Goal: Transaction & Acquisition: Purchase product/service

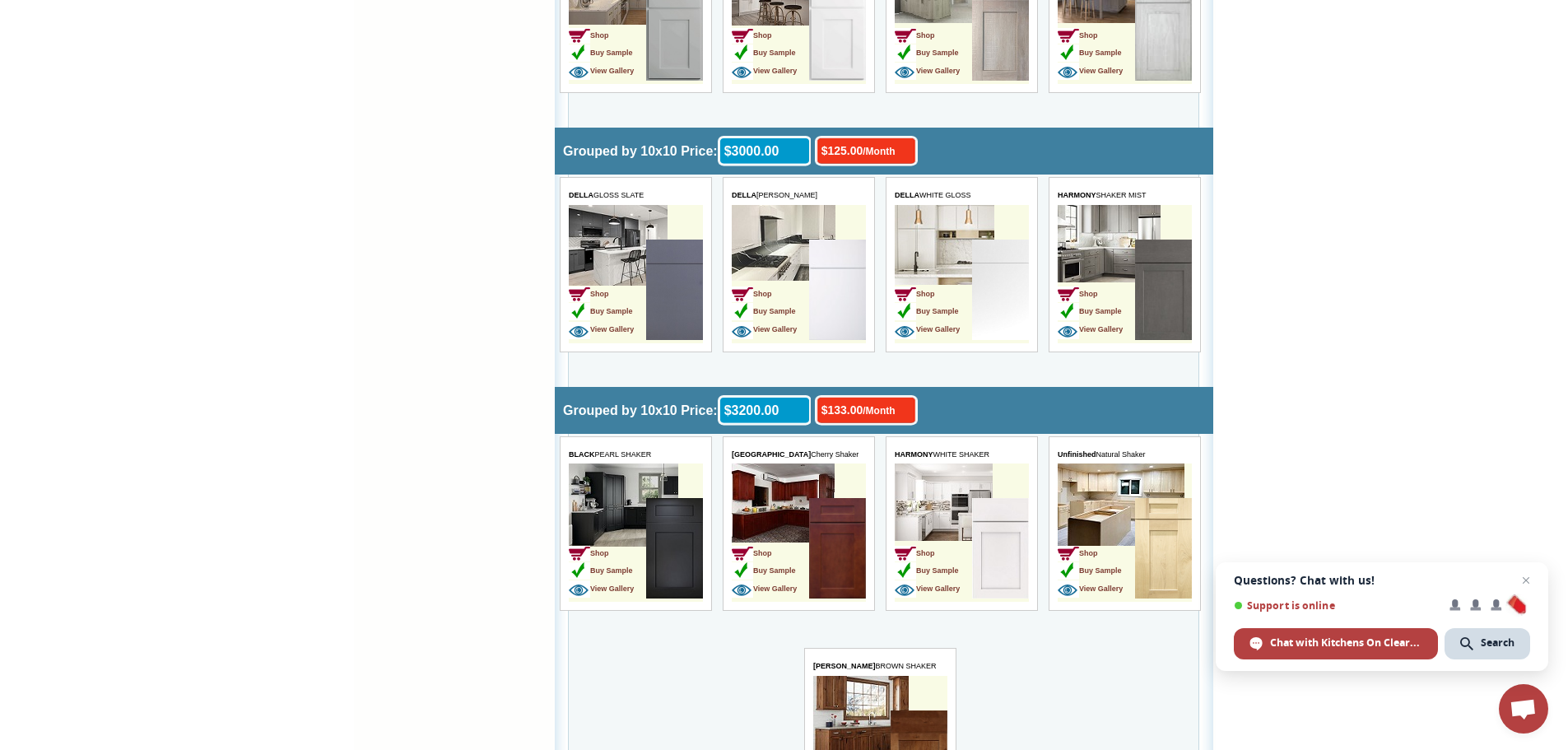
scroll to position [2060, 0]
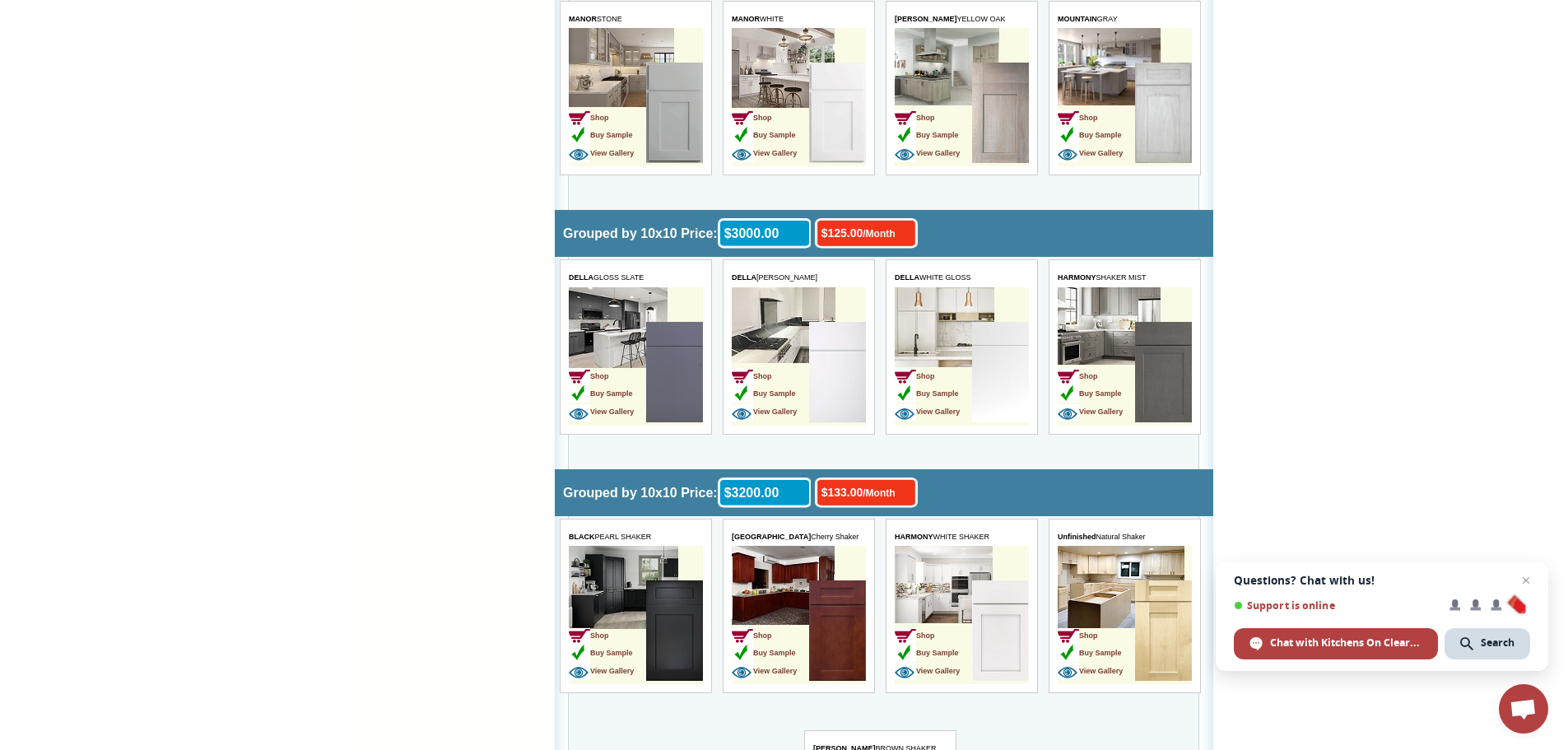
click at [787, 331] on td "Shop Buy Sample View Gallery" at bounding box center [770, 374] width 77 height 104
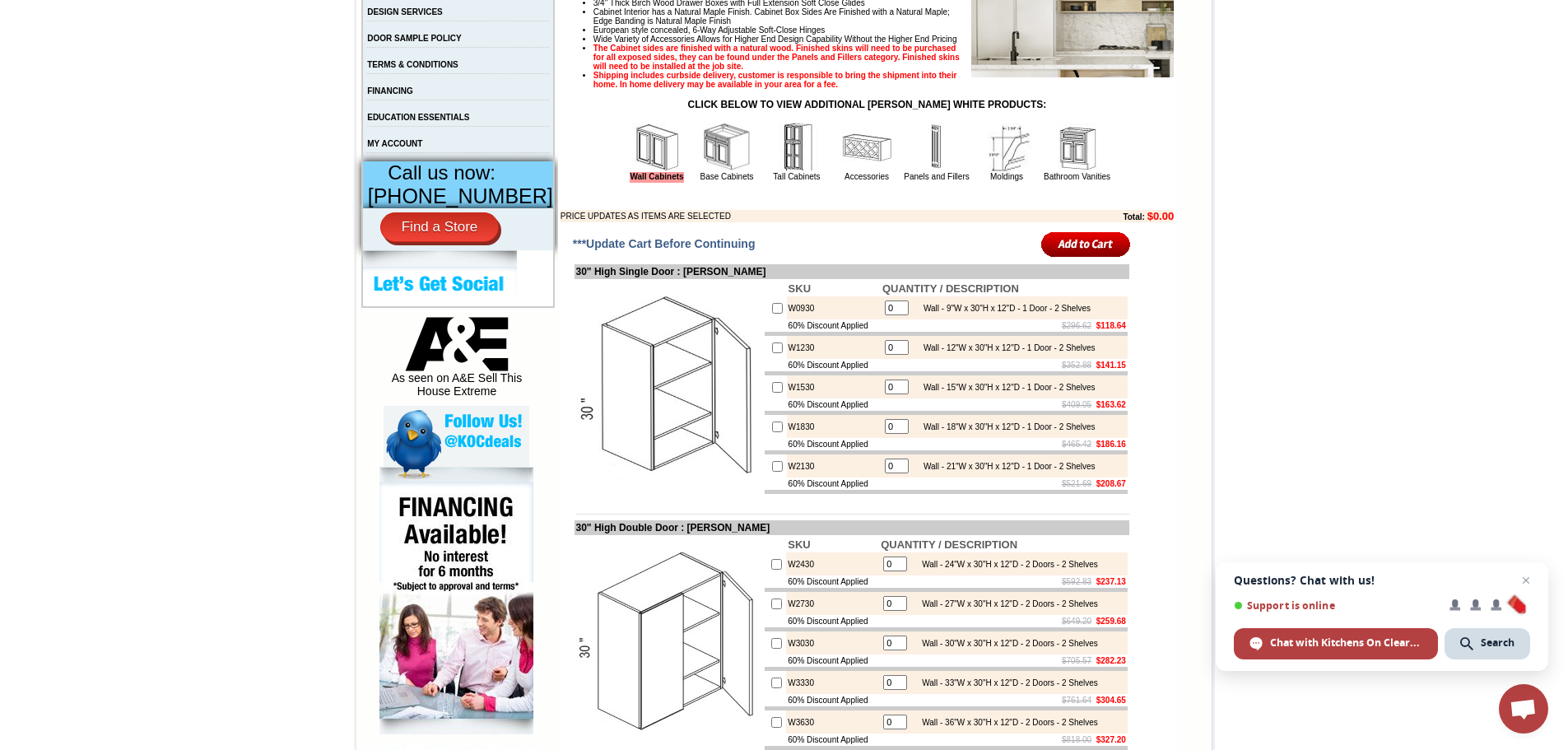
scroll to position [491, 0]
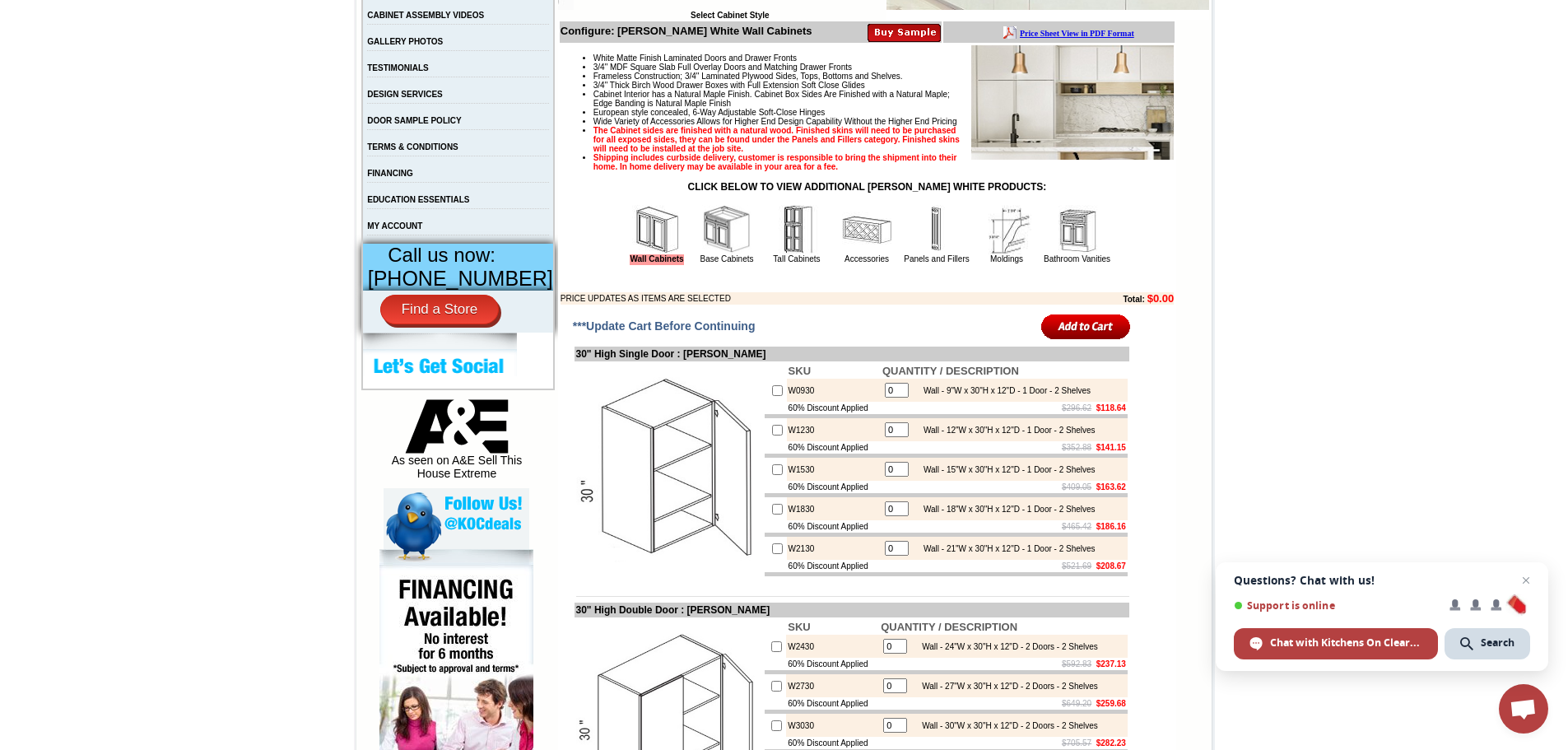
click at [1072, 130] on img at bounding box center [1072, 102] width 202 height 115
click at [1047, 128] on img at bounding box center [1072, 102] width 202 height 115
click at [1039, 128] on img at bounding box center [1072, 102] width 202 height 115
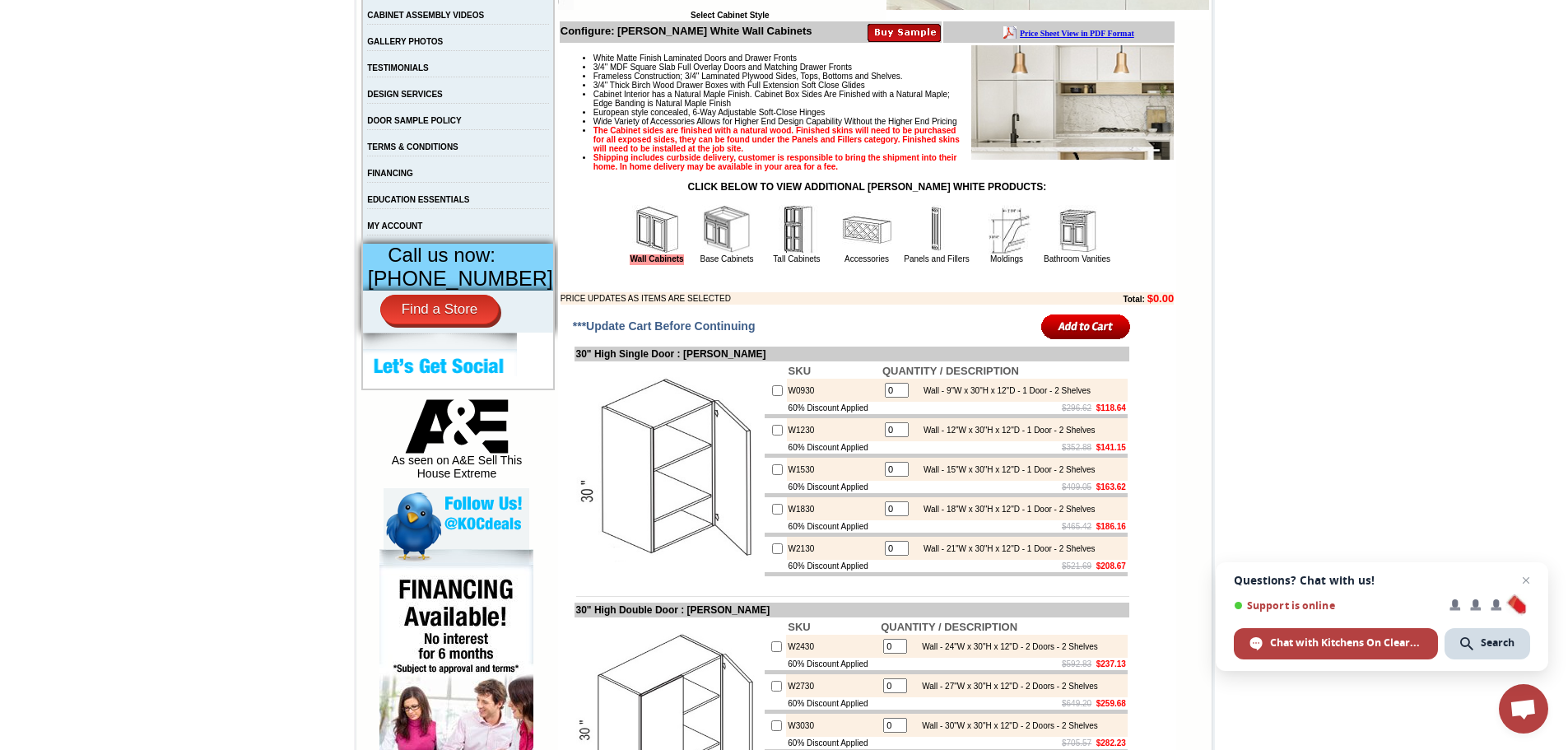
click at [1038, 128] on img at bounding box center [1072, 102] width 202 height 115
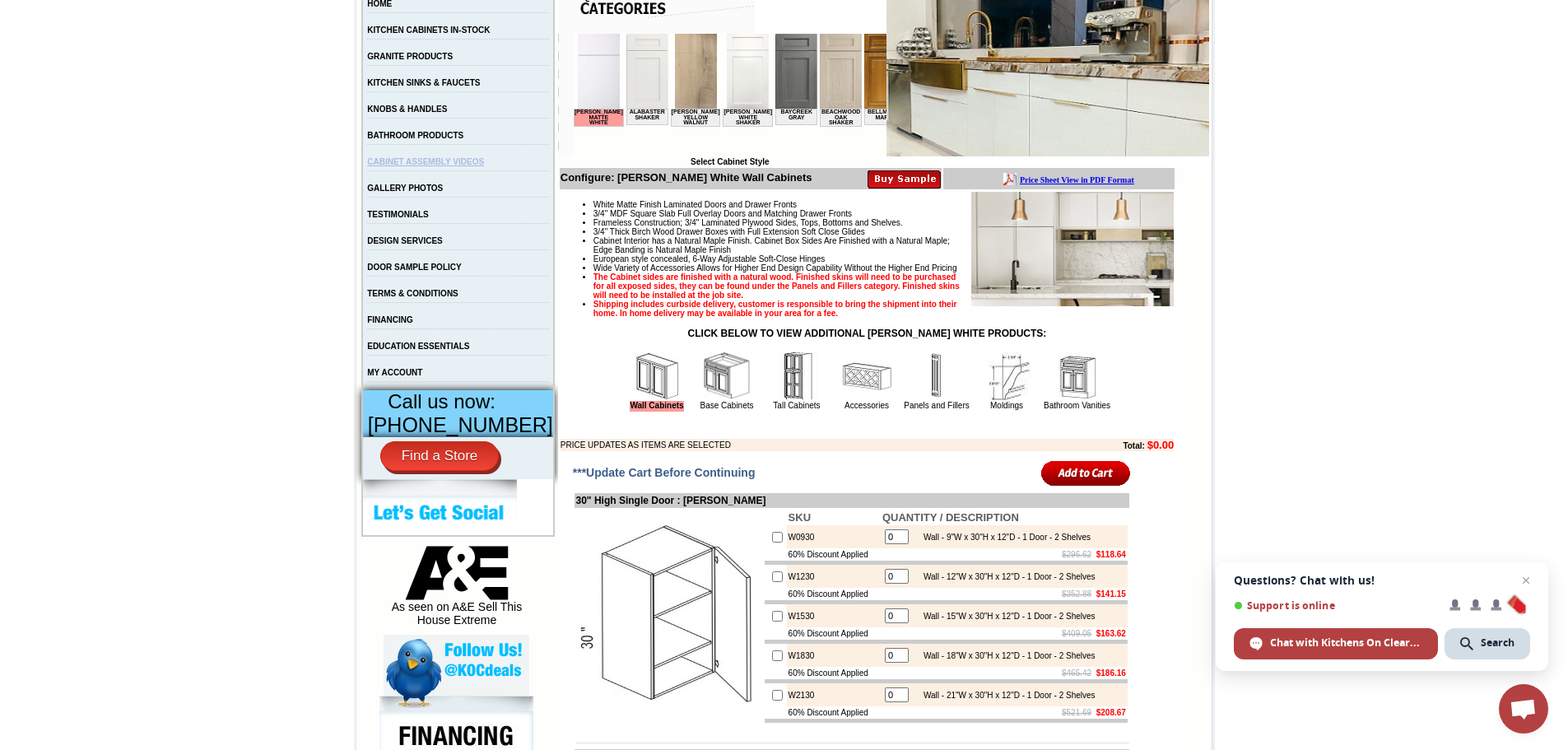
scroll to position [326, 0]
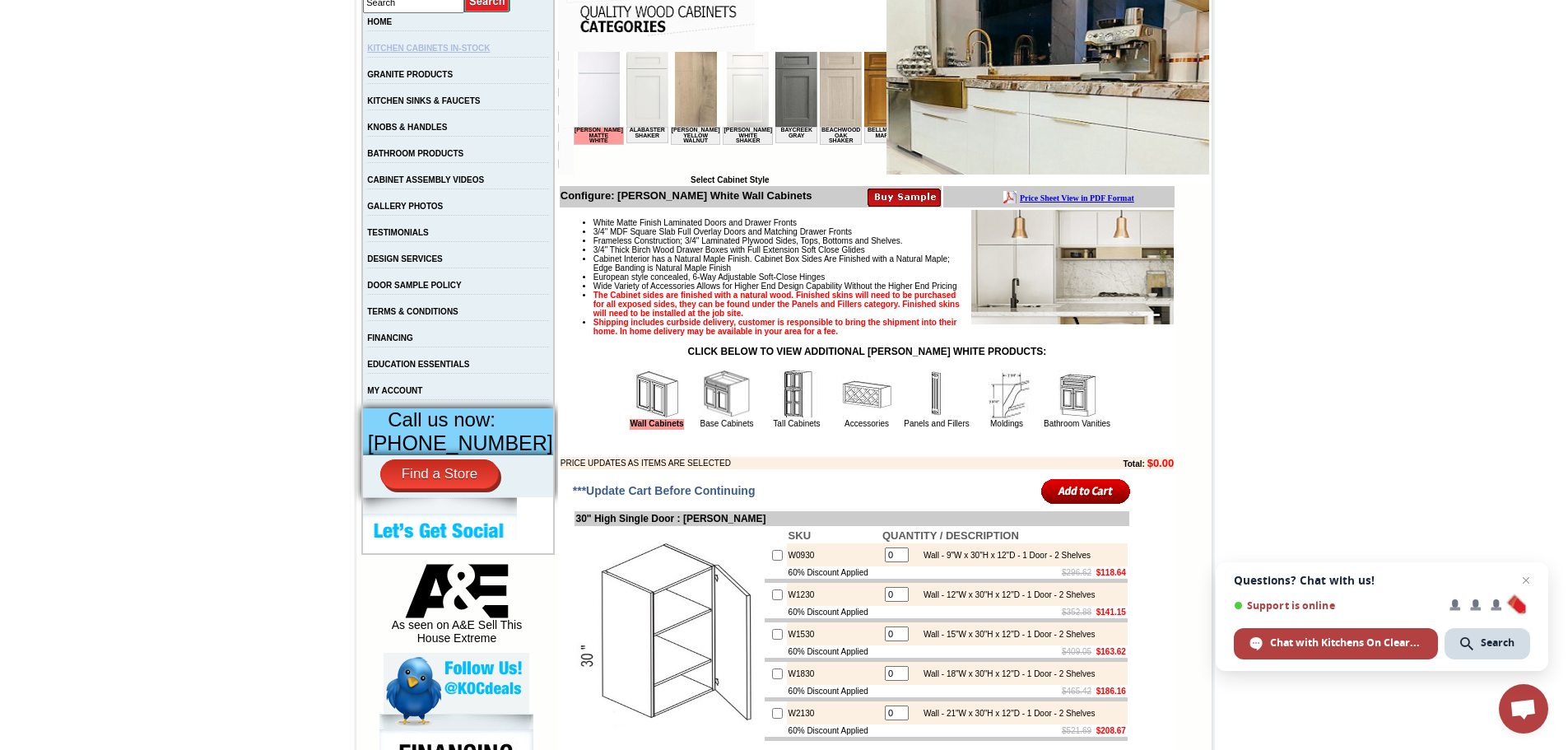
click at [469, 49] on link "KITCHEN CABINETS IN-STOCK" at bounding box center [429, 48] width 123 height 9
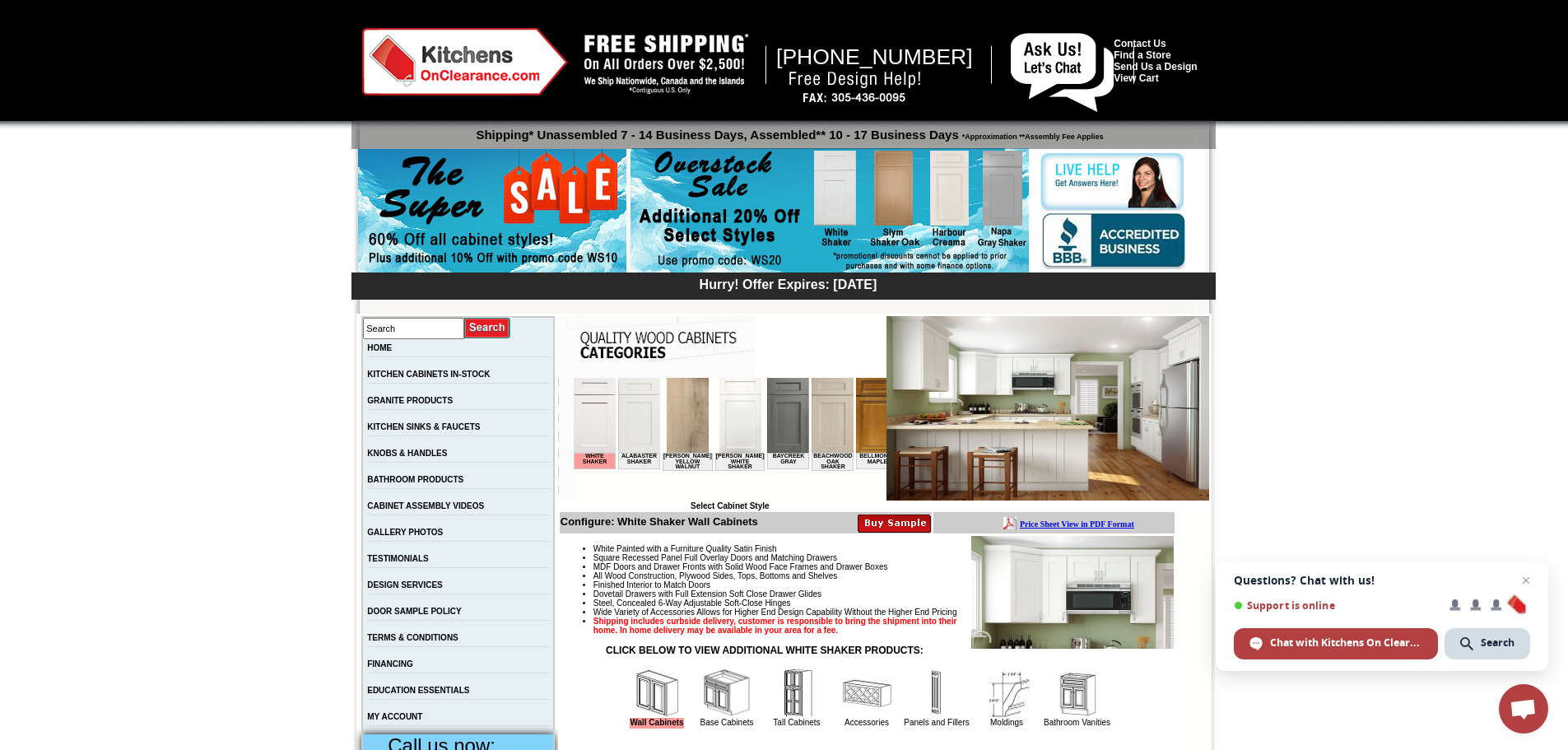
click at [866, 522] on img at bounding box center [894, 523] width 73 height 20
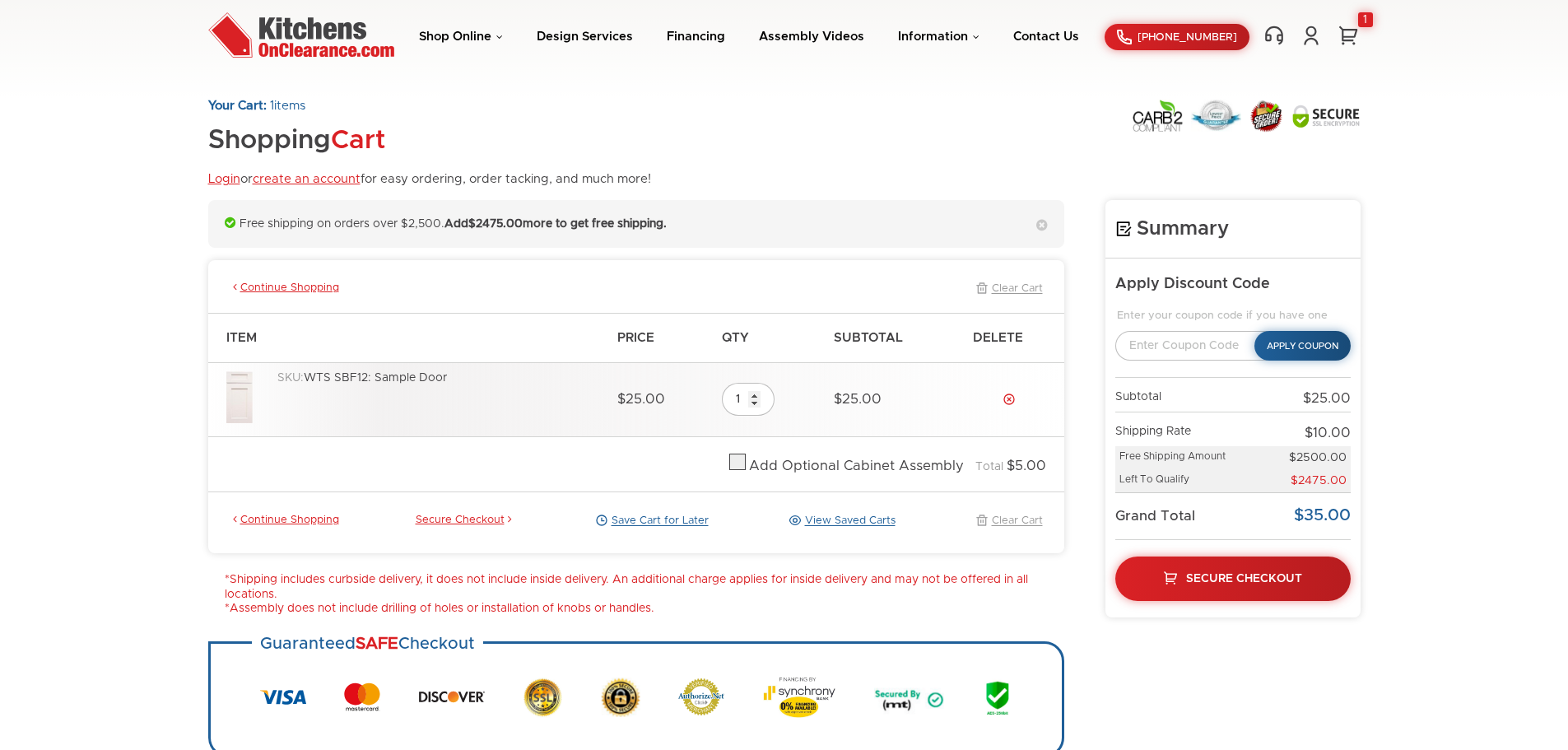
click at [1097, 271] on div "Summary Apply Discount Code Enter your coupon code if you have one Apply Coupon…" at bounding box center [784, 526] width 1152 height 654
click at [327, 177] on link "create an account" at bounding box center [306, 179] width 108 height 12
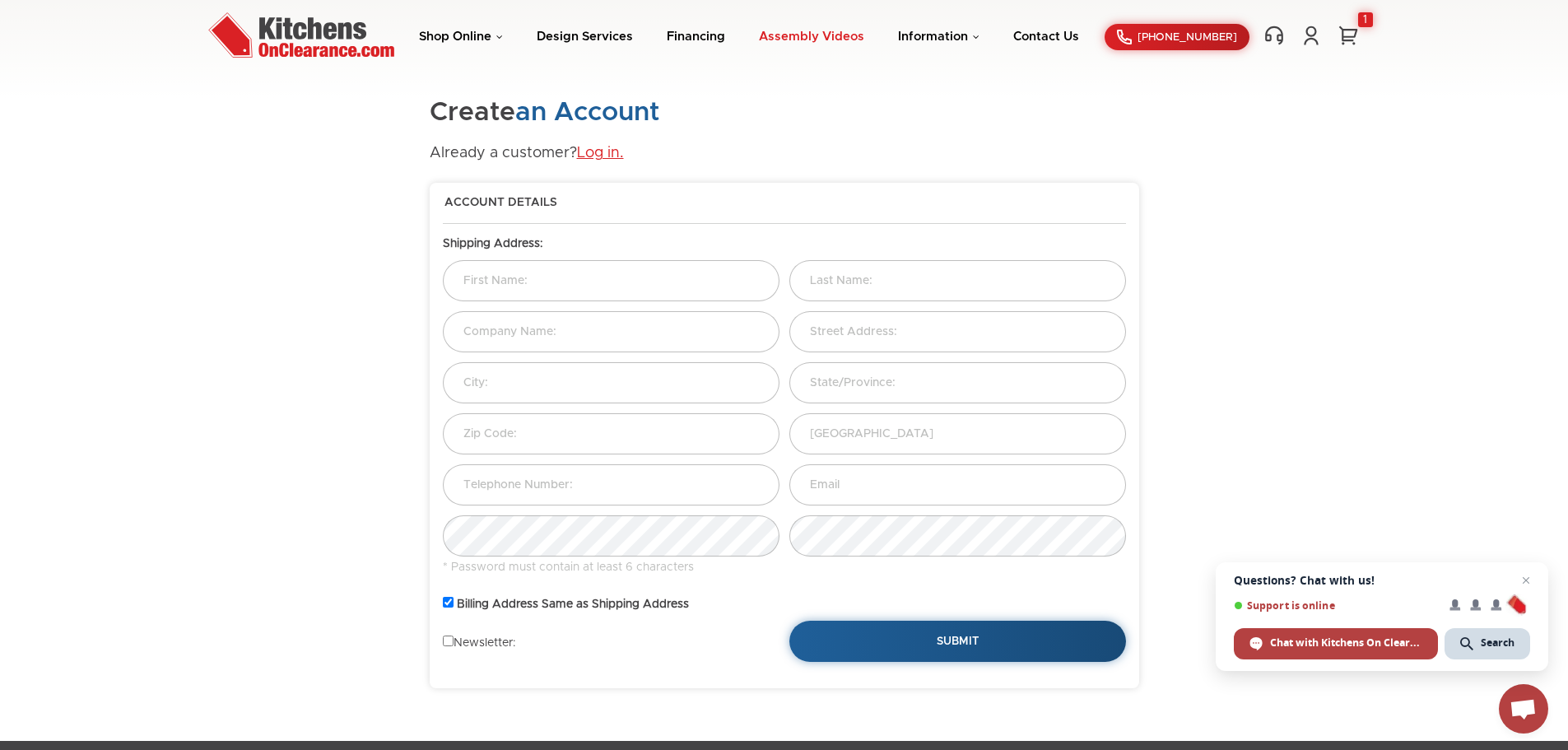
click at [803, 42] on link "Assembly Videos" at bounding box center [812, 36] width 105 height 12
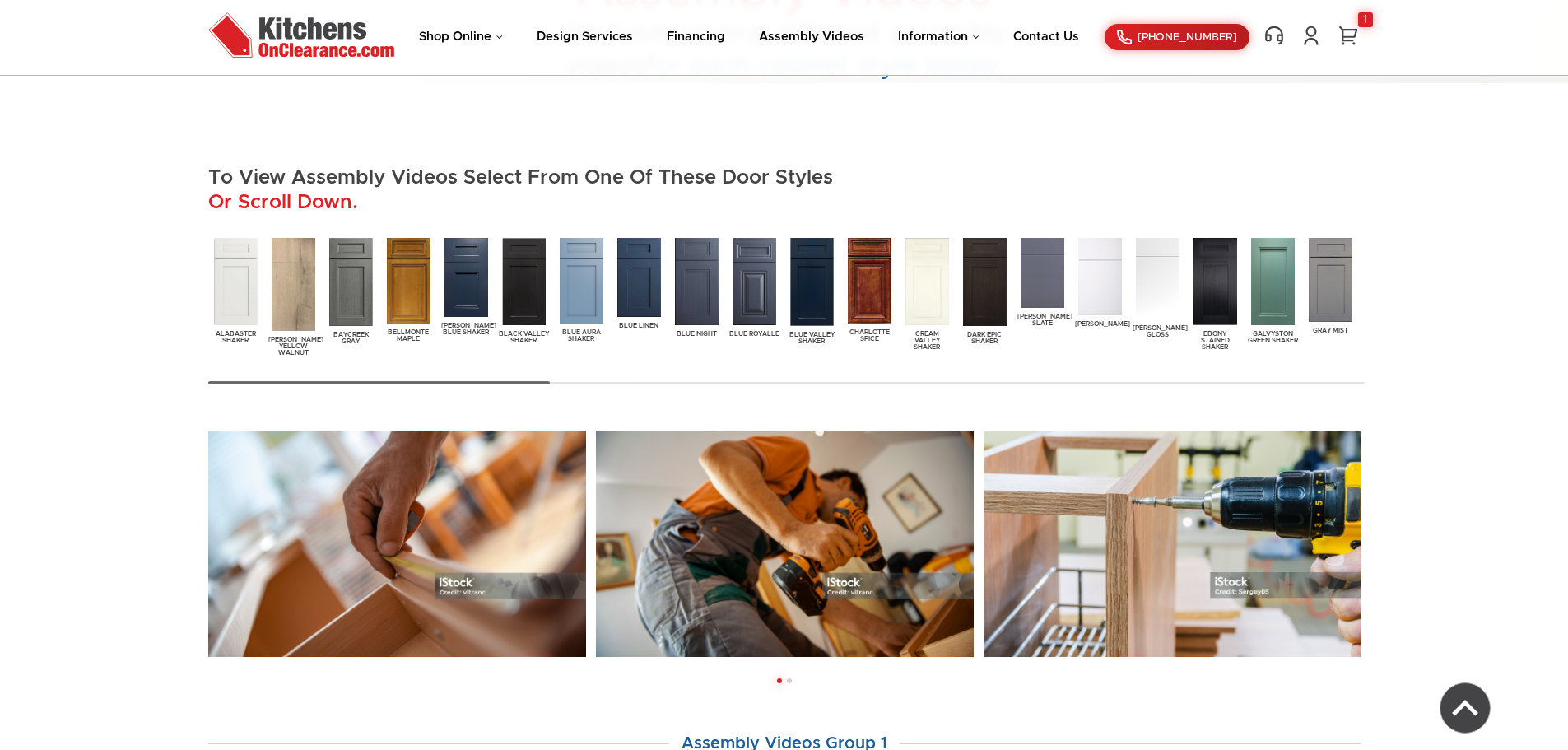
scroll to position [247, 0]
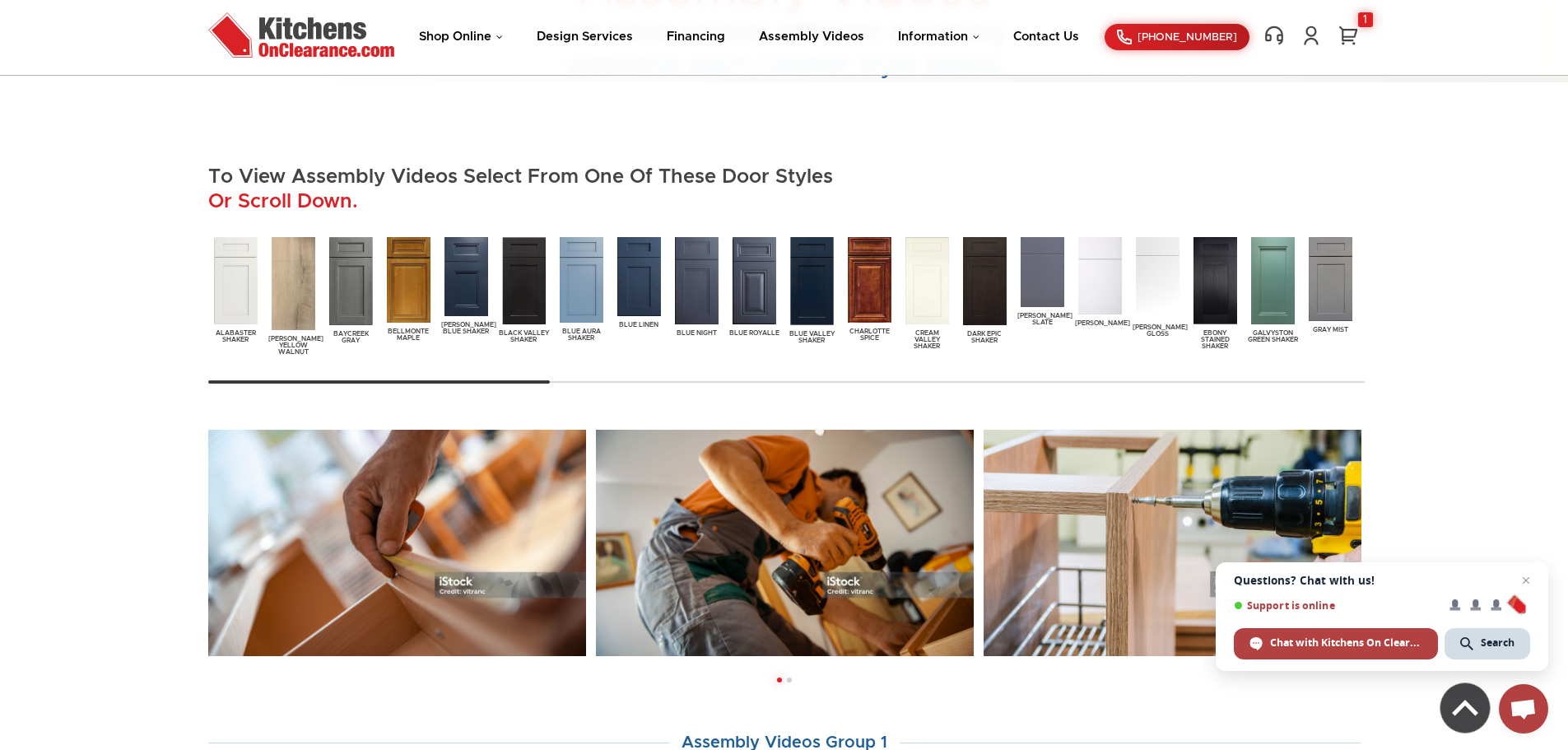
click at [581, 247] on img at bounding box center [582, 280] width 50 height 92
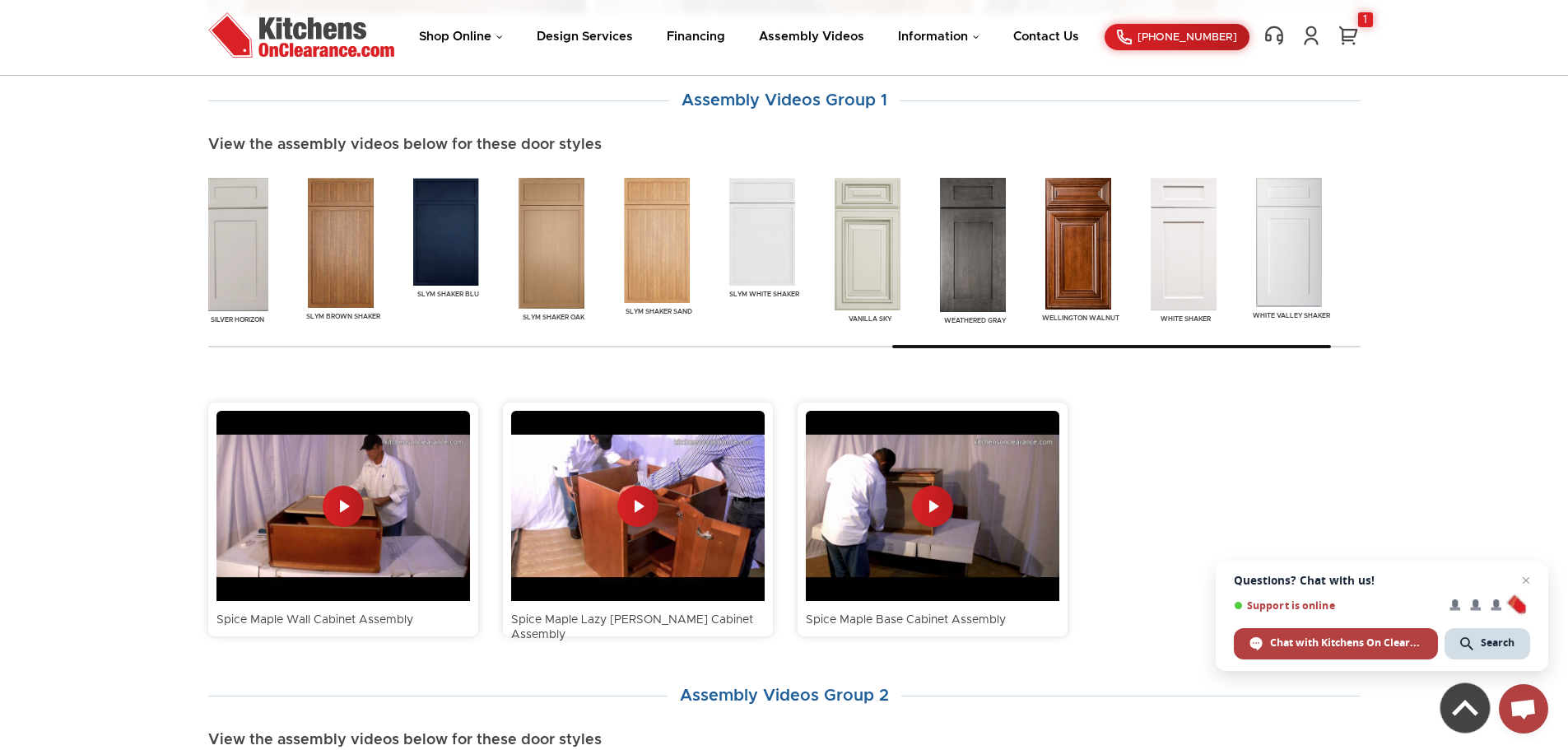
scroll to position [807, 0]
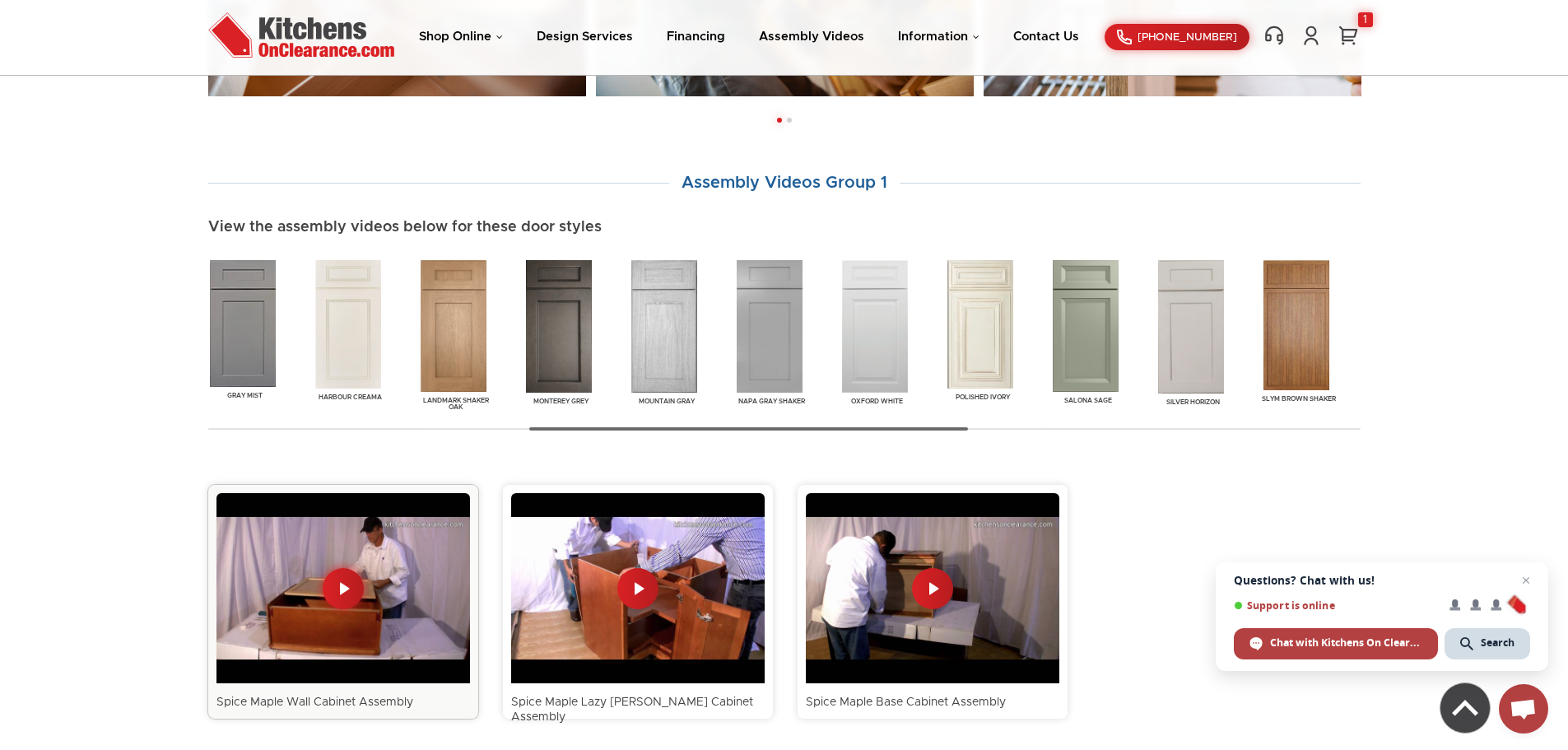
click at [331, 586] on div at bounding box center [343, 588] width 254 height 190
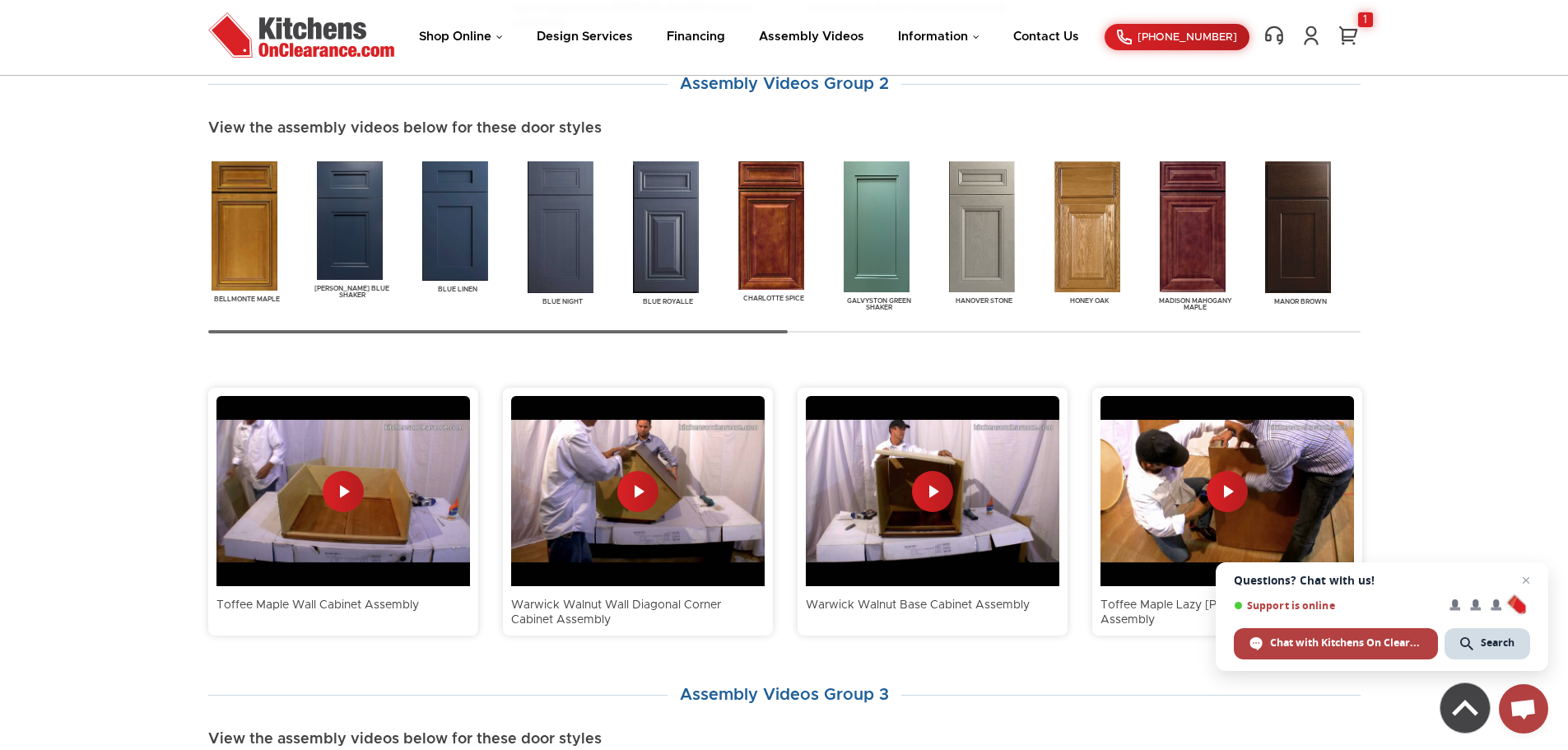
scroll to position [1466, 0]
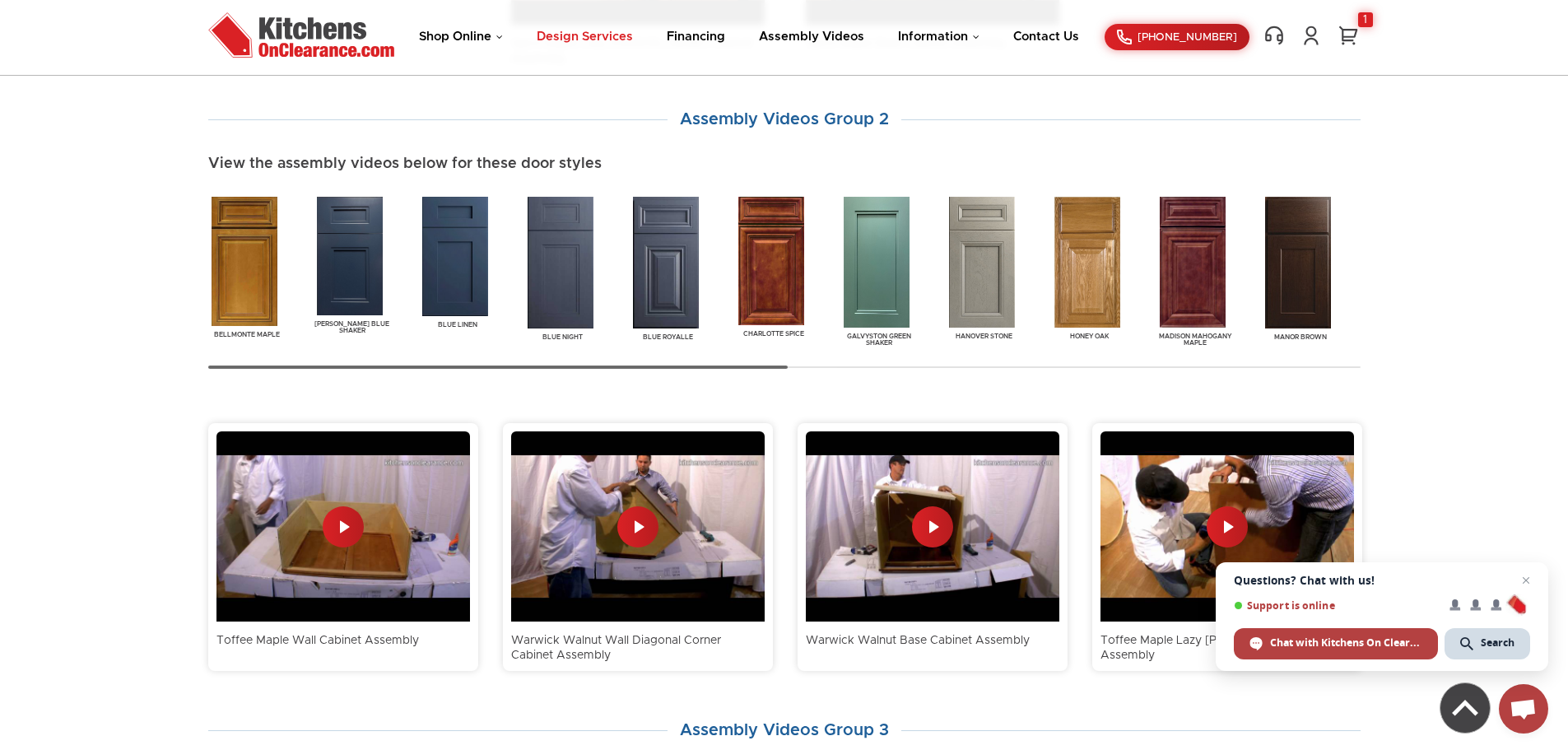
click at [580, 40] on link "Design Services" at bounding box center [585, 36] width 96 height 12
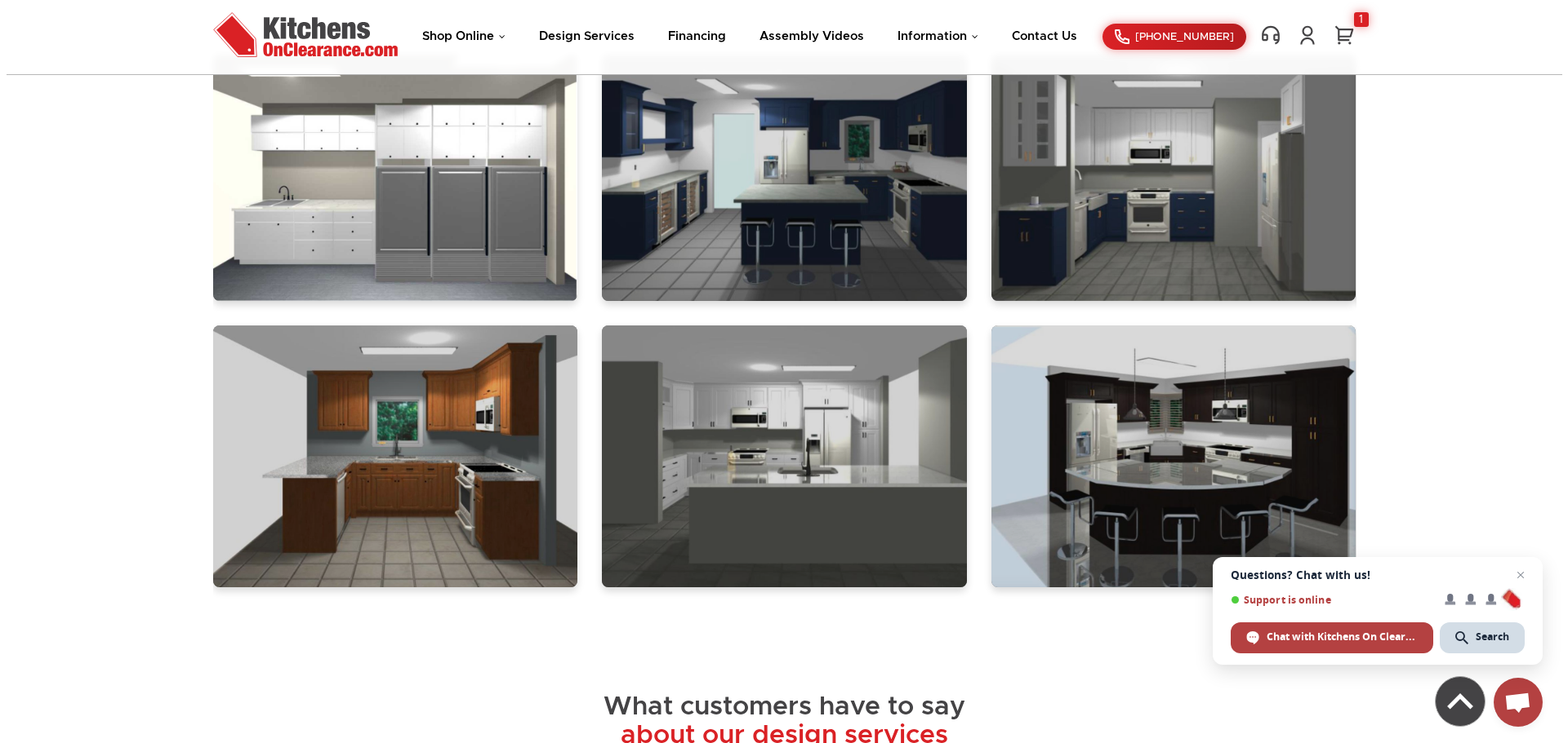
scroll to position [1714, 0]
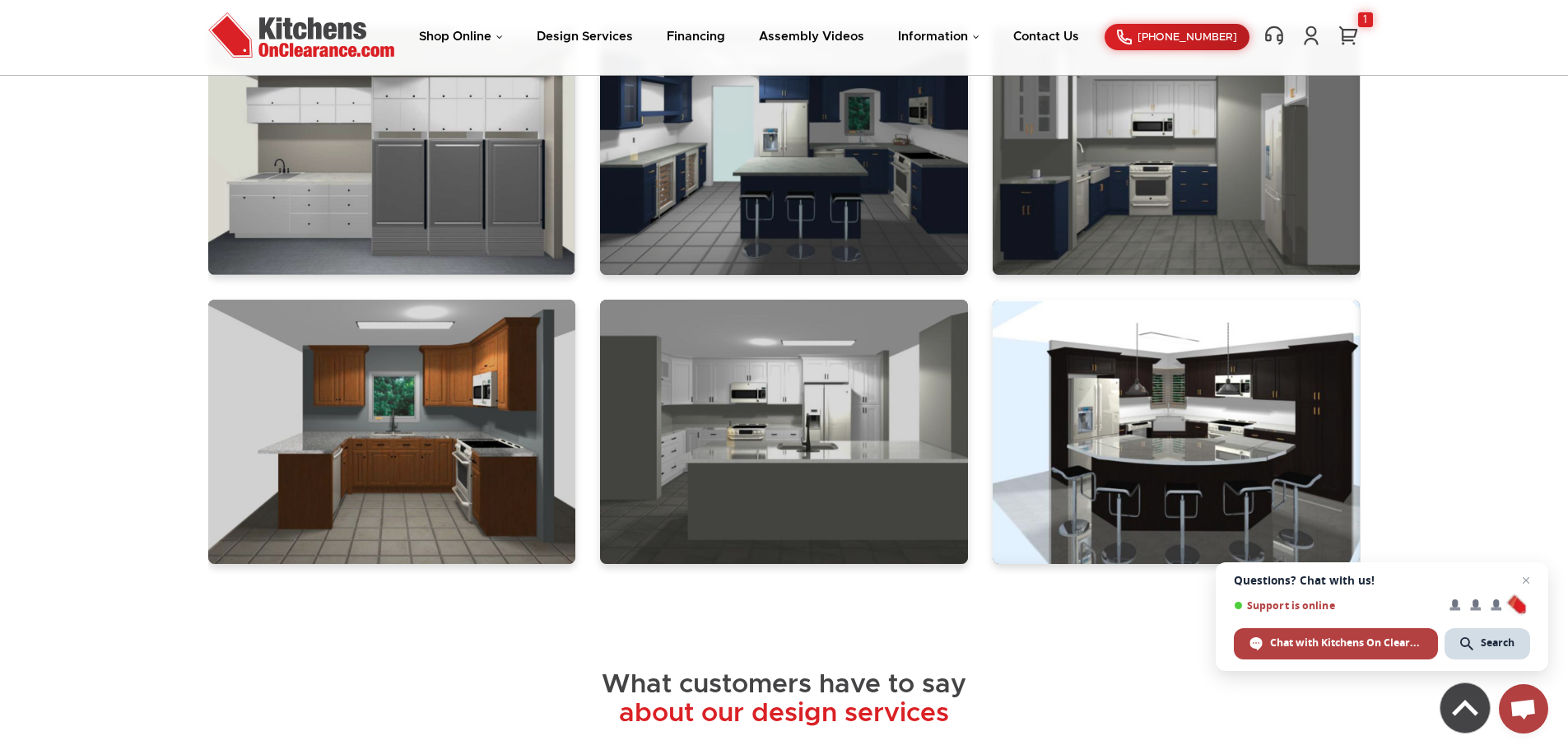
click at [1126, 407] on link at bounding box center [1177, 431] width 368 height 264
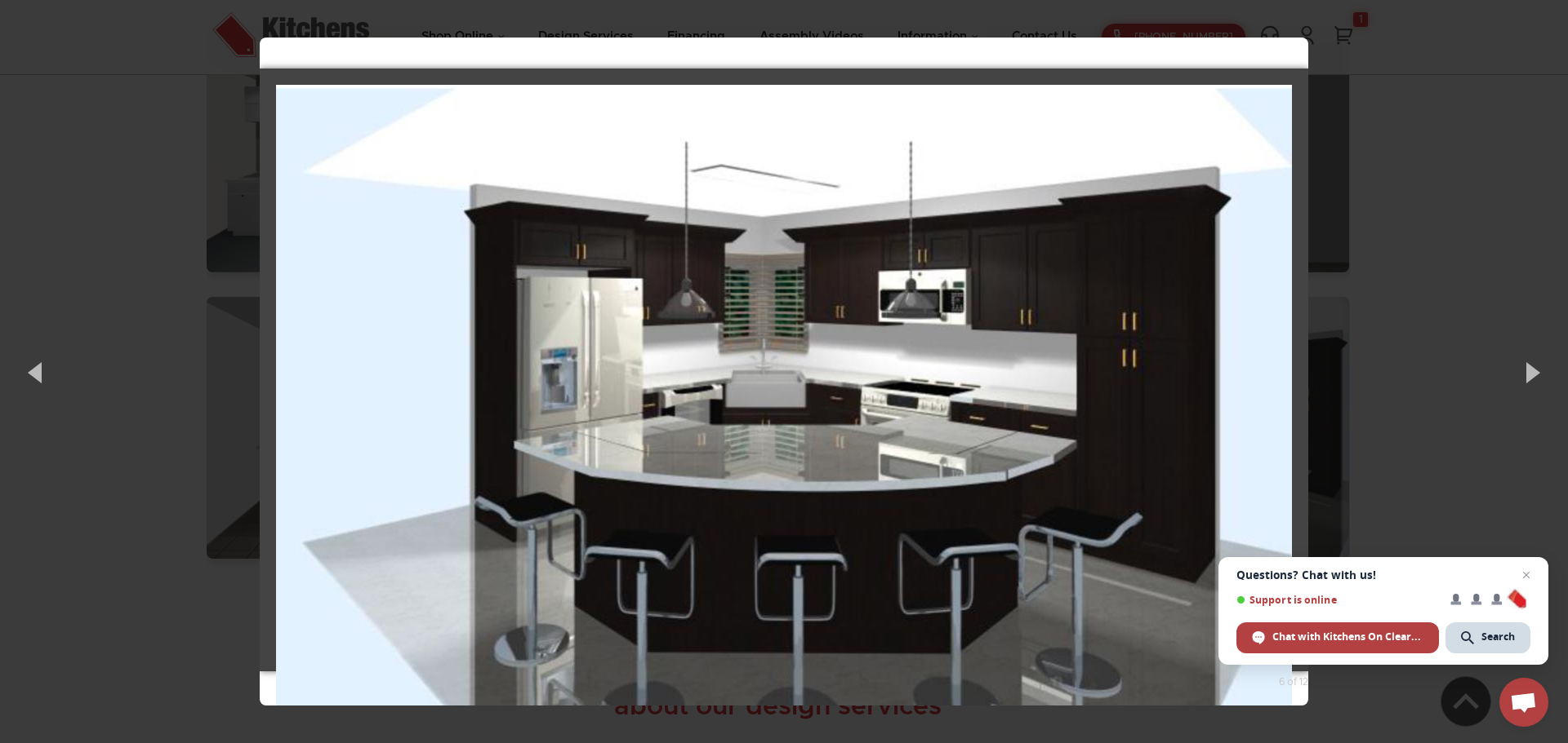
scroll to position [0, 0]
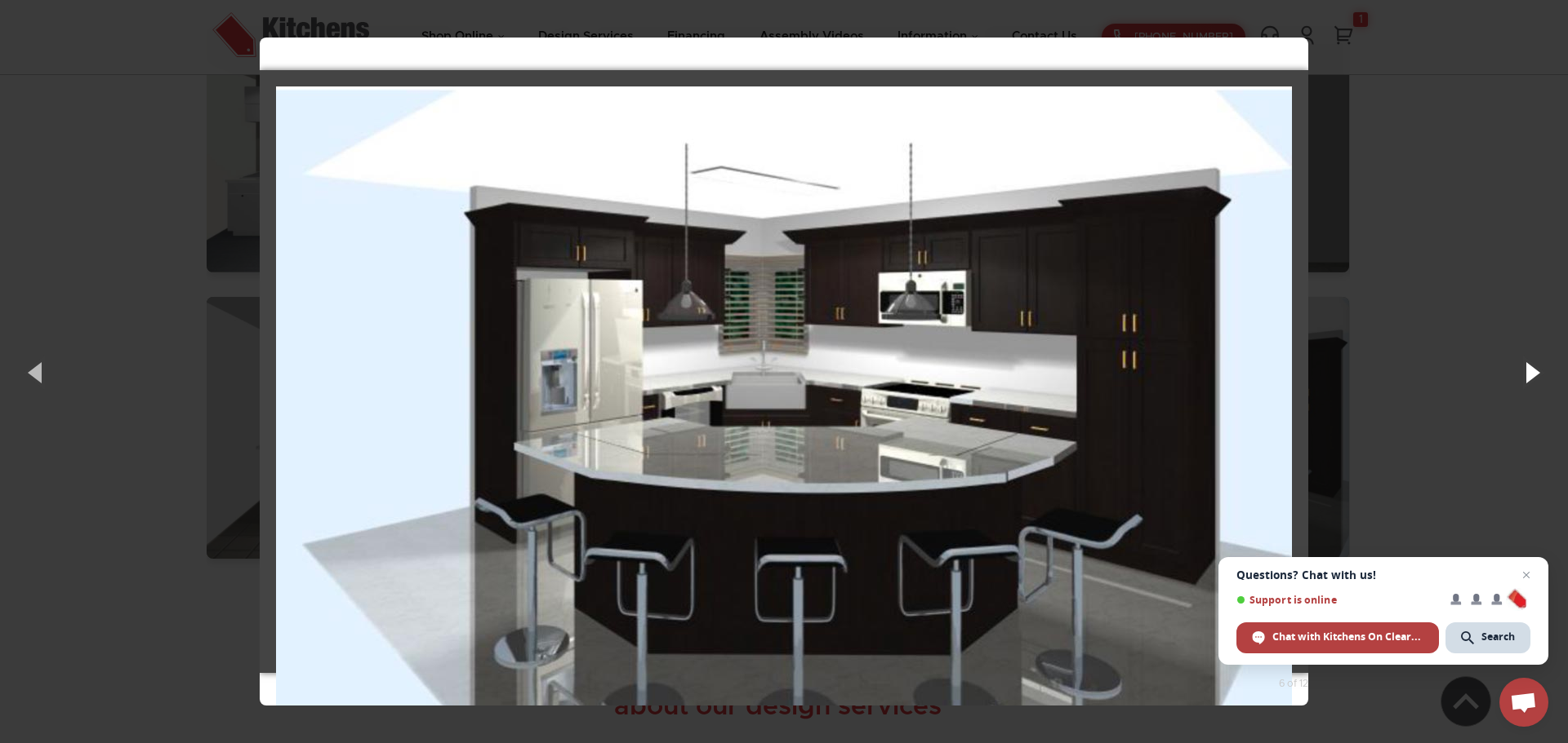
click at [1522, 376] on button "button" at bounding box center [1531, 372] width 73 height 90
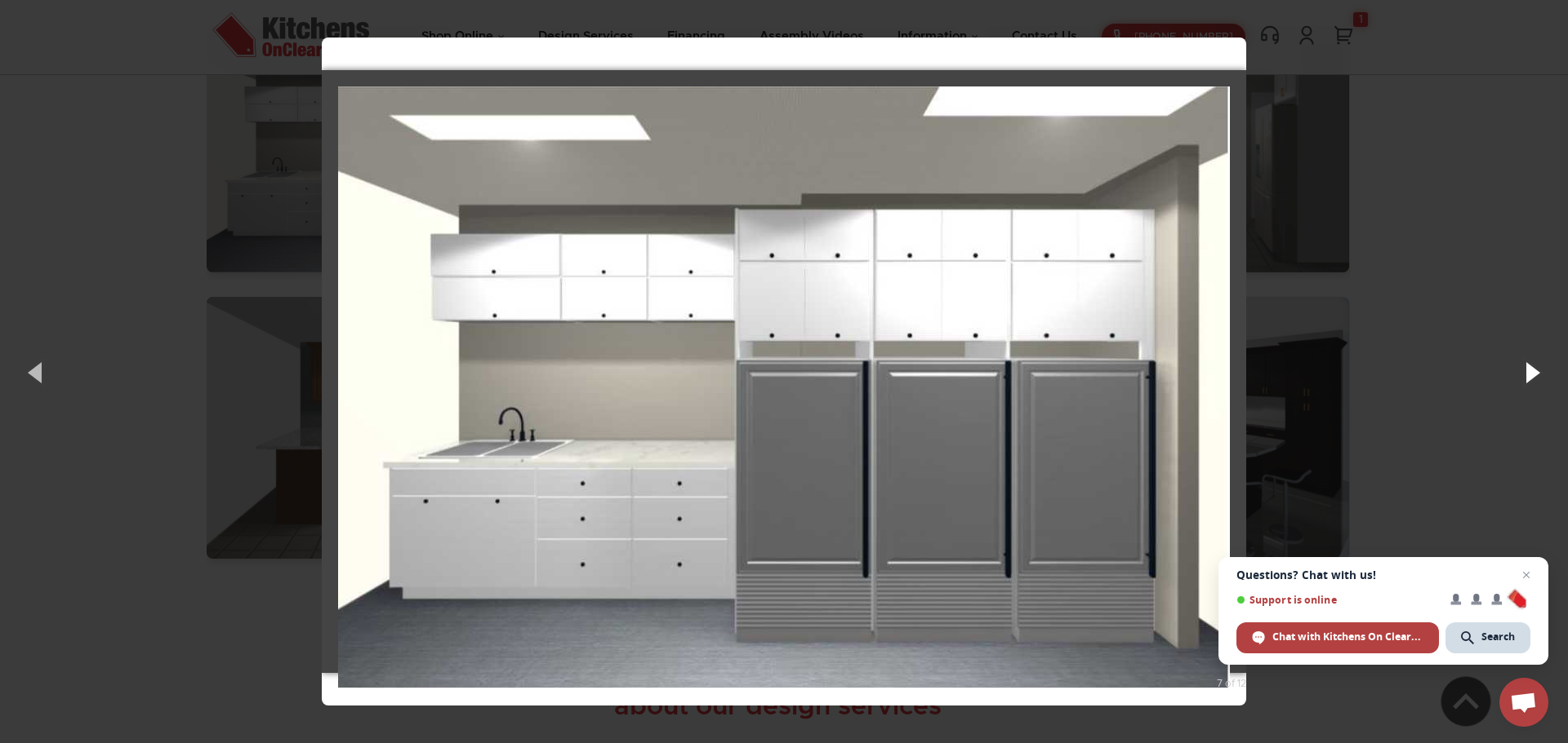
click at [1522, 376] on button "button" at bounding box center [1531, 372] width 73 height 90
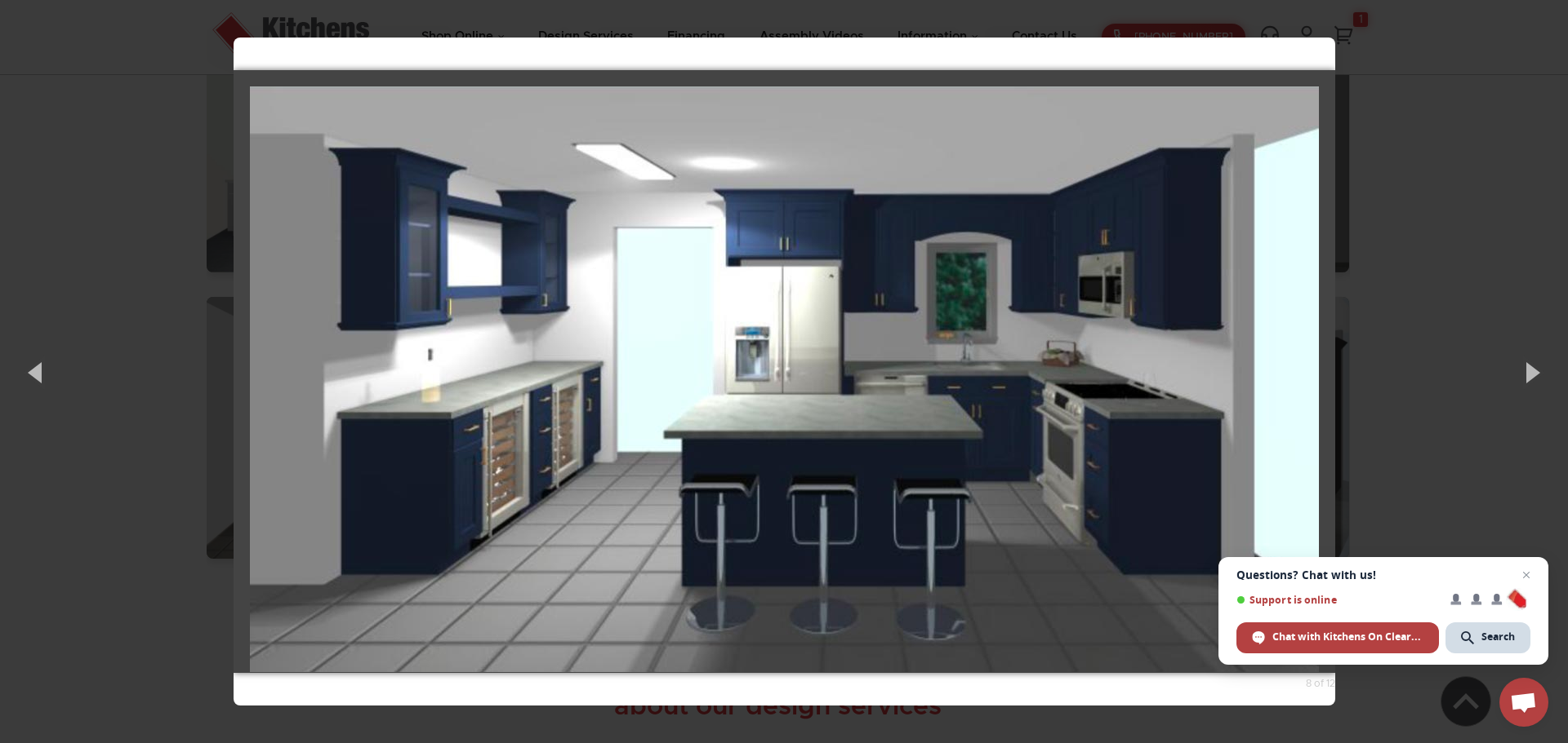
click at [825, 348] on img at bounding box center [784, 379] width 1069 height 651
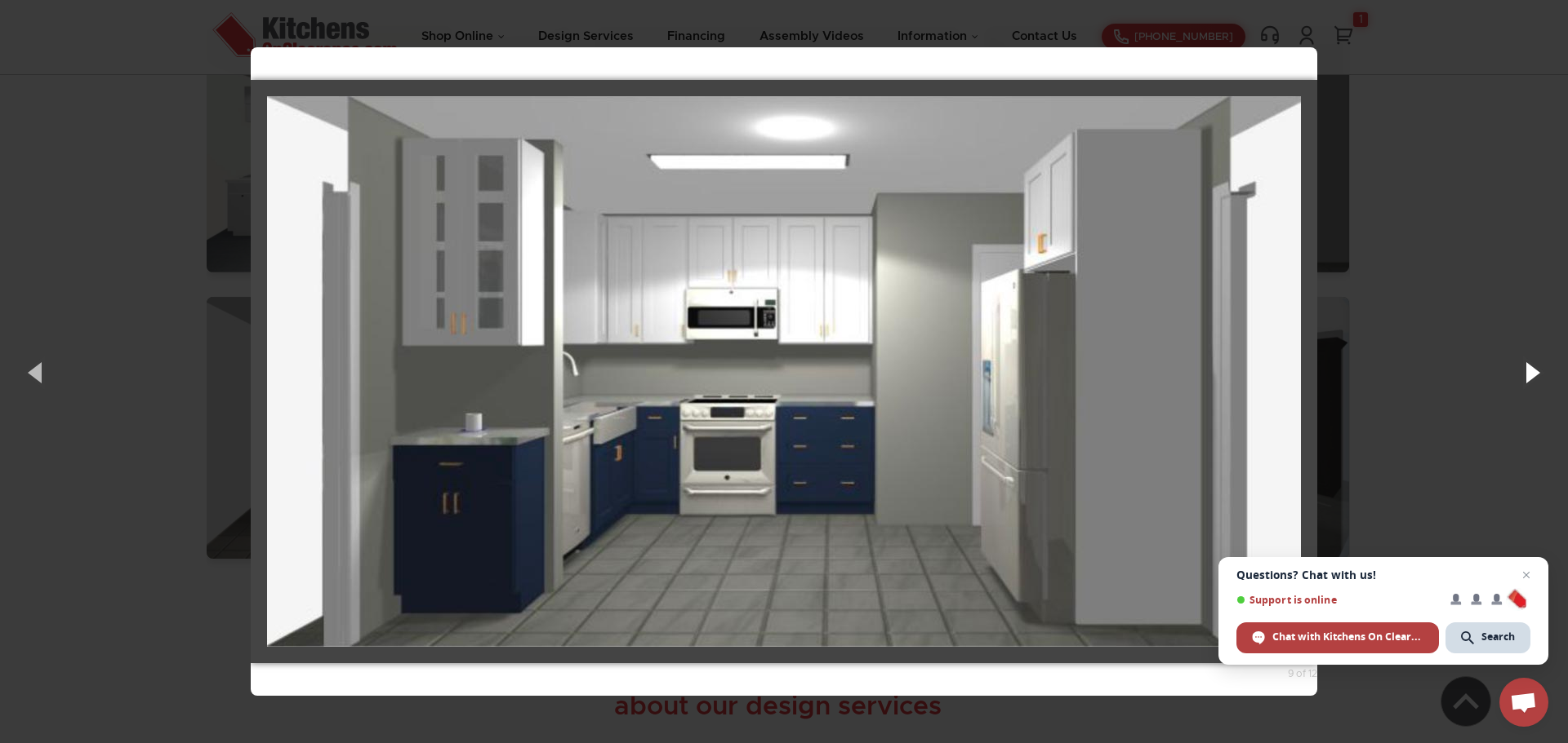
click at [1536, 374] on button "button" at bounding box center [1531, 372] width 73 height 90
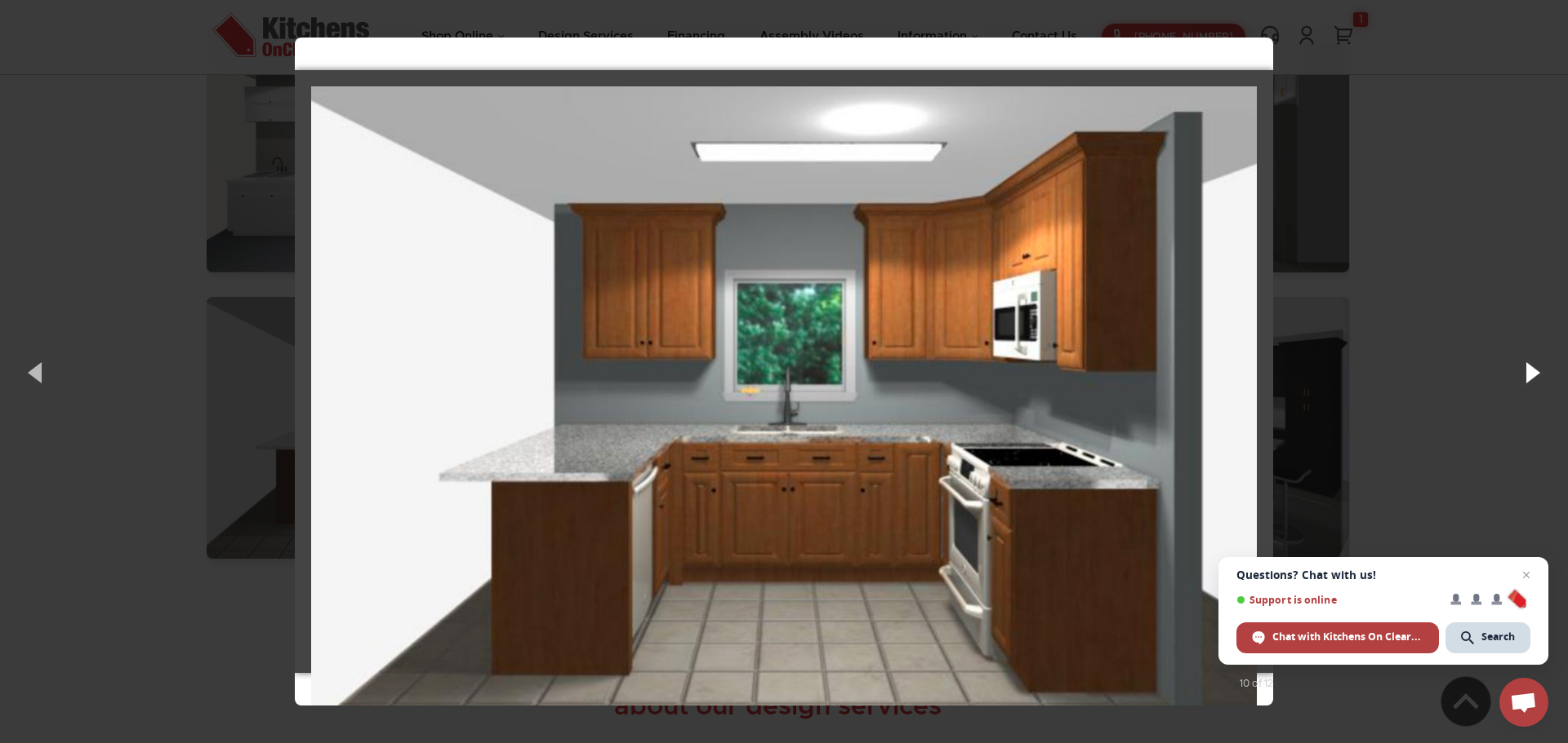
click at [1536, 375] on button "button" at bounding box center [1531, 372] width 73 height 90
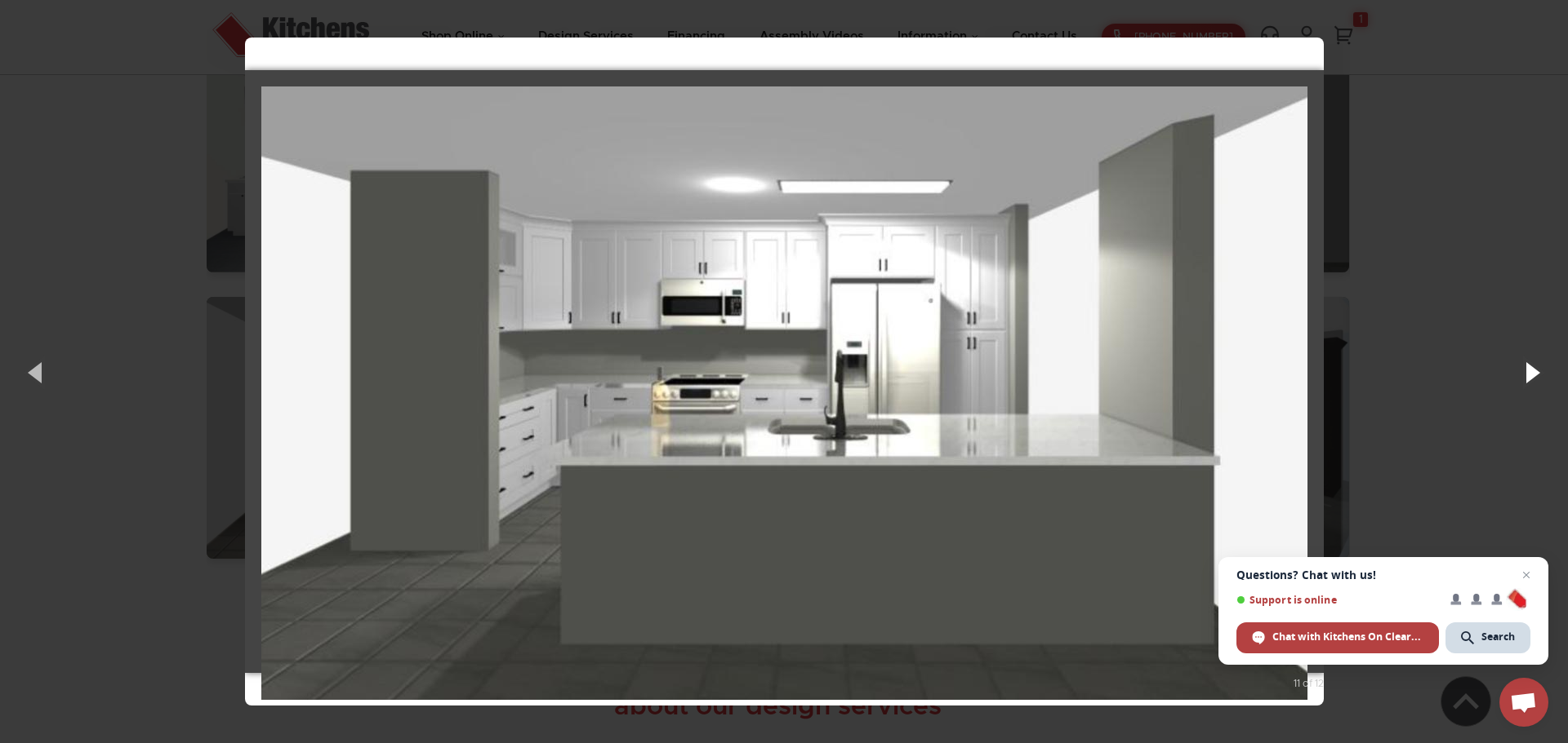
click at [1536, 375] on button "button" at bounding box center [1531, 372] width 73 height 90
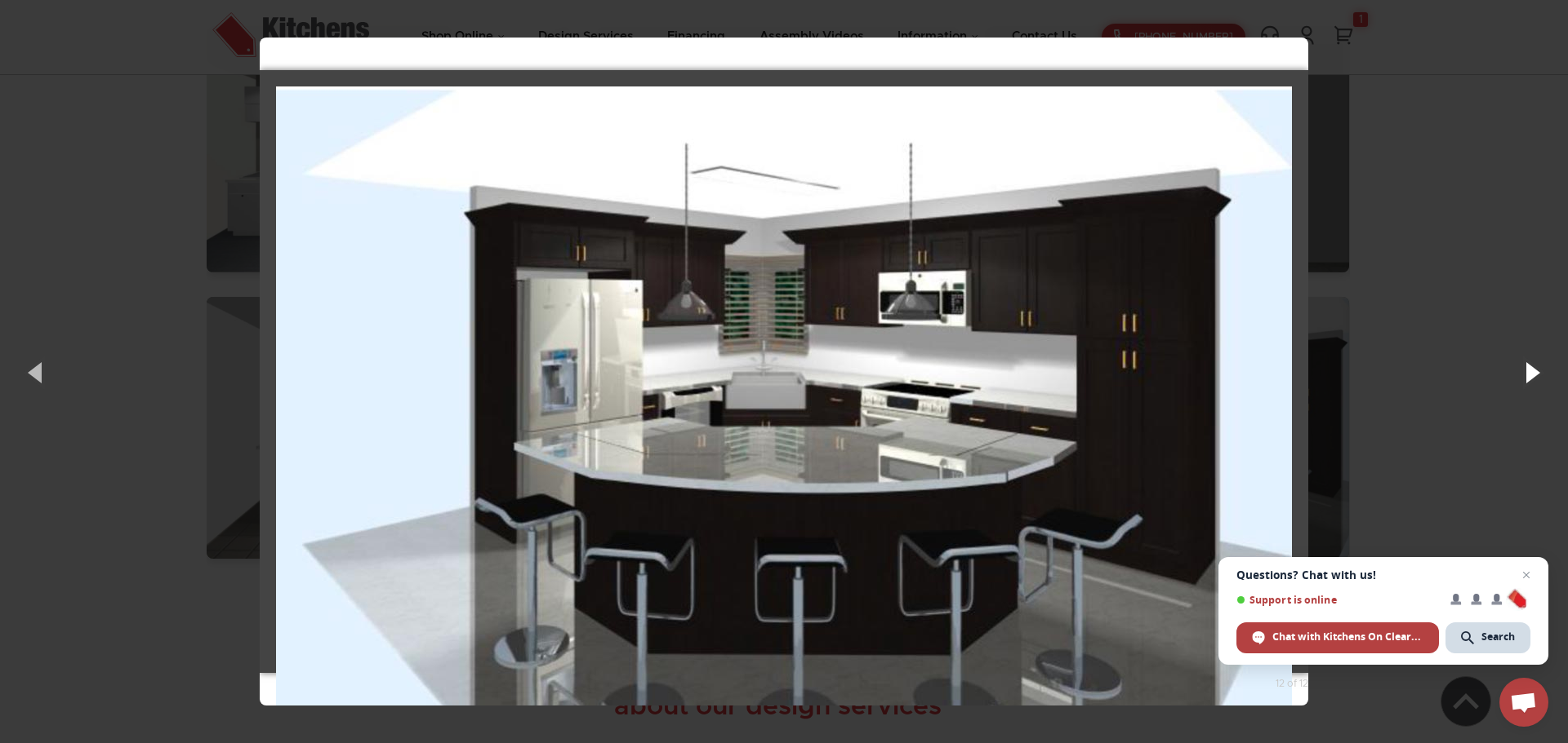
click at [1536, 375] on button "button" at bounding box center [1531, 372] width 73 height 90
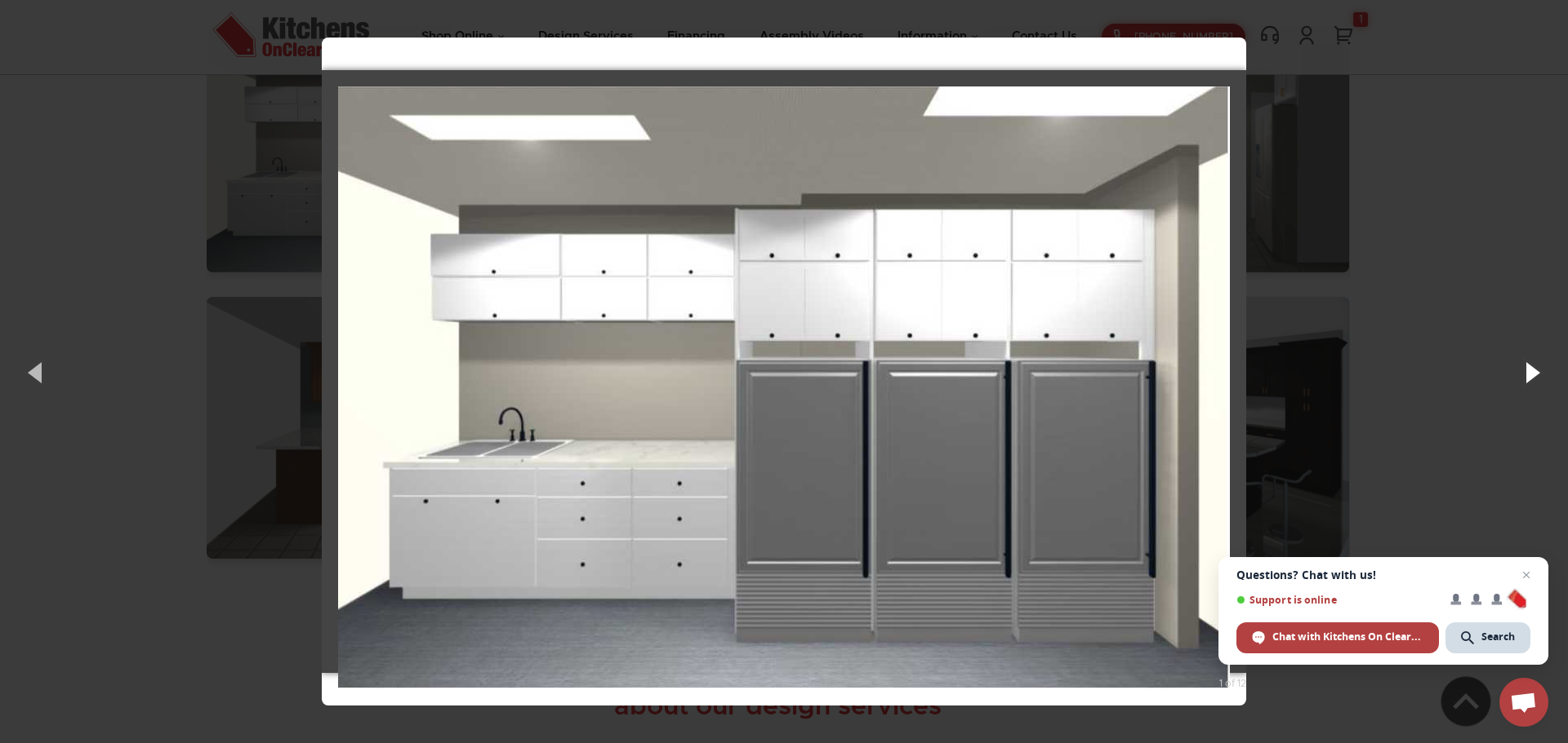
click at [1536, 375] on button "button" at bounding box center [1531, 372] width 73 height 90
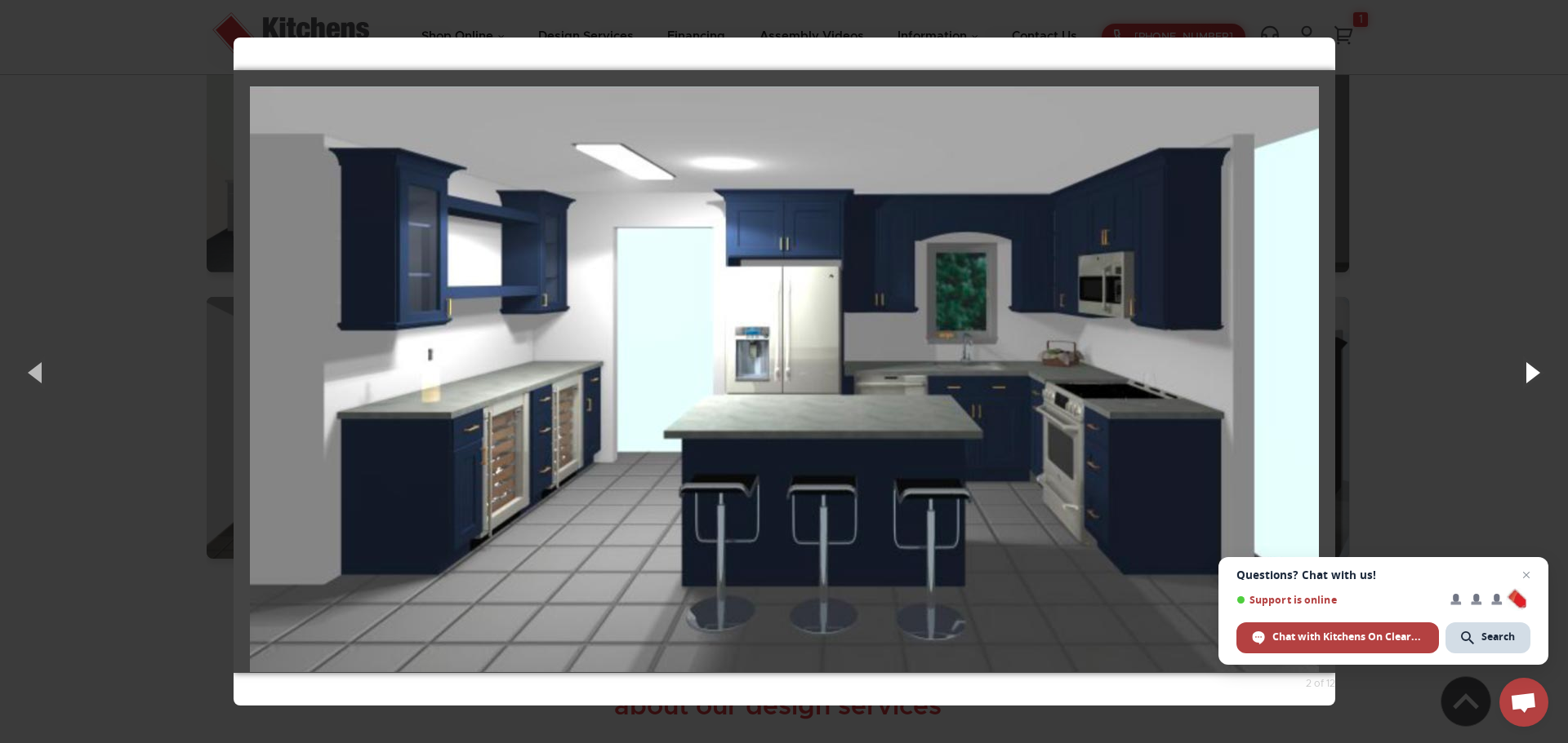
click at [1536, 375] on button "button" at bounding box center [1531, 372] width 73 height 90
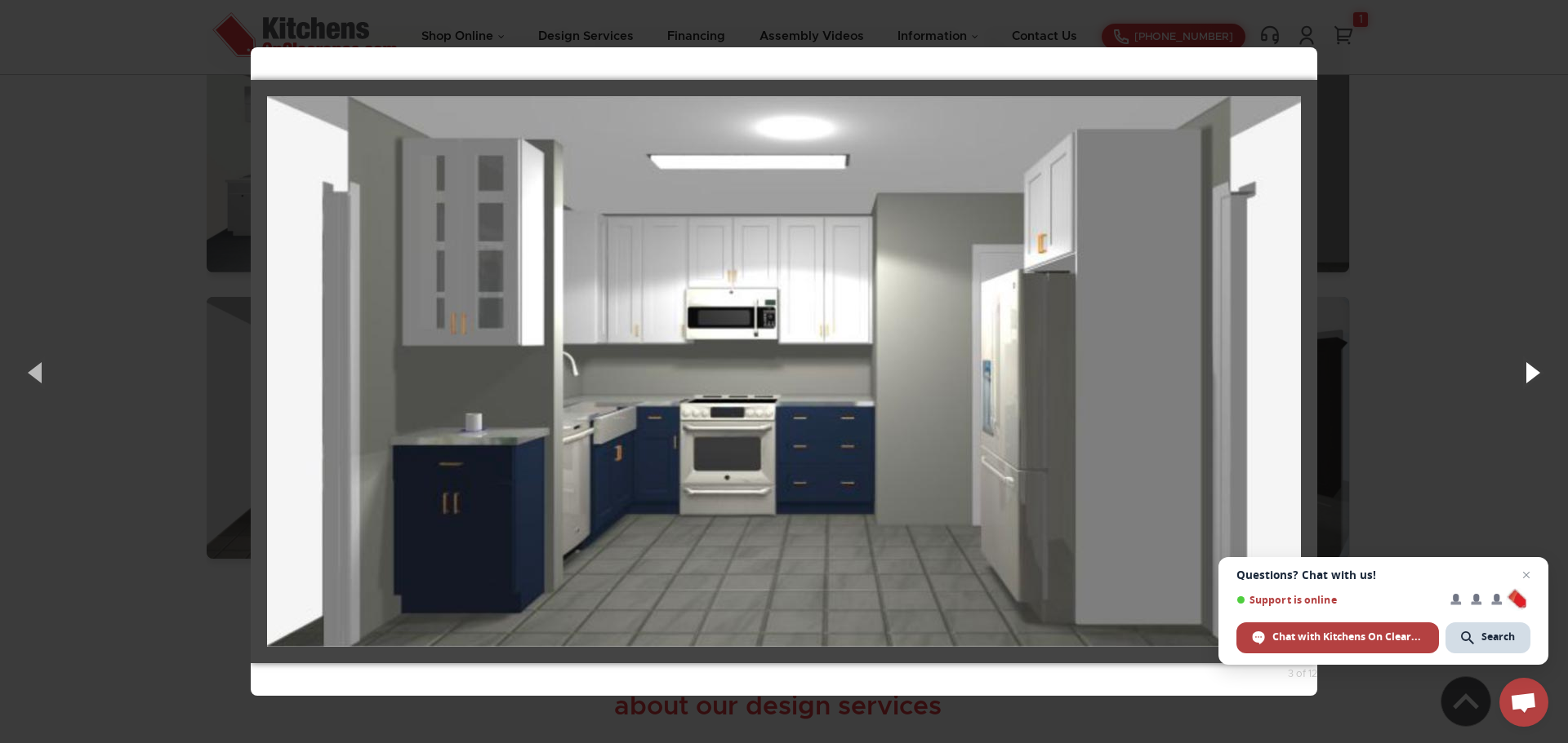
click at [1536, 375] on button "button" at bounding box center [1531, 372] width 73 height 90
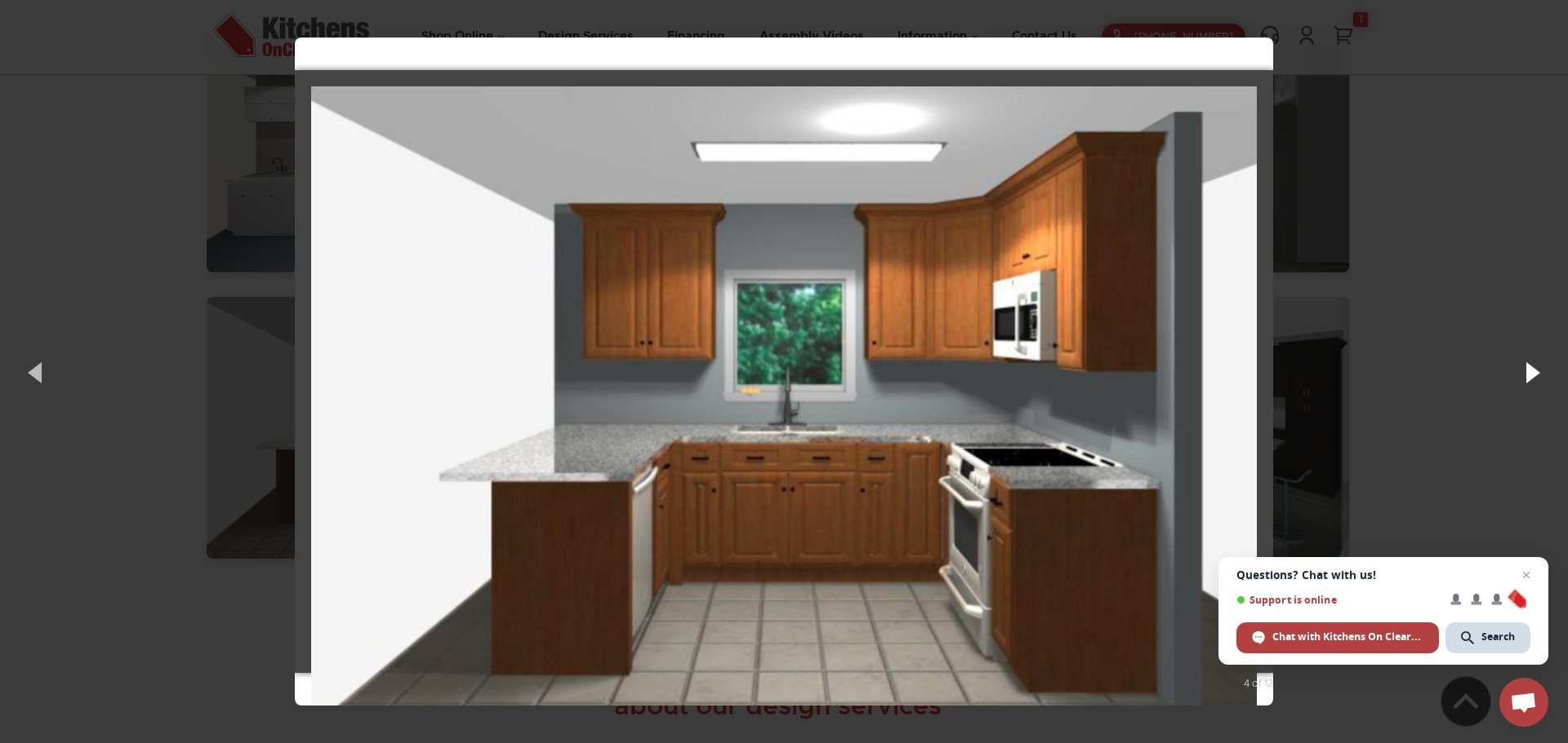
click at [1536, 375] on button "button" at bounding box center [1531, 372] width 73 height 90
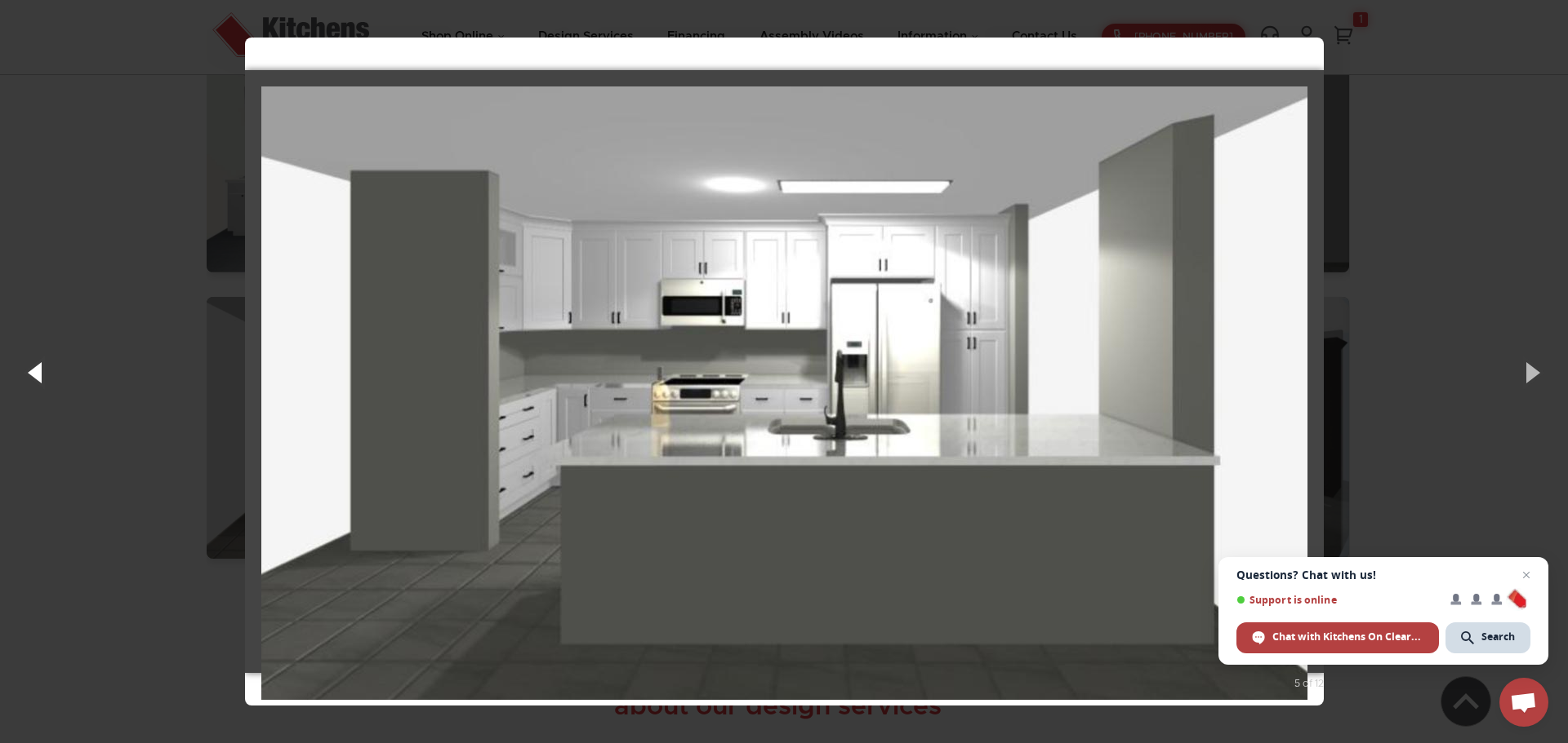
click at [39, 378] on button "button" at bounding box center [37, 372] width 73 height 90
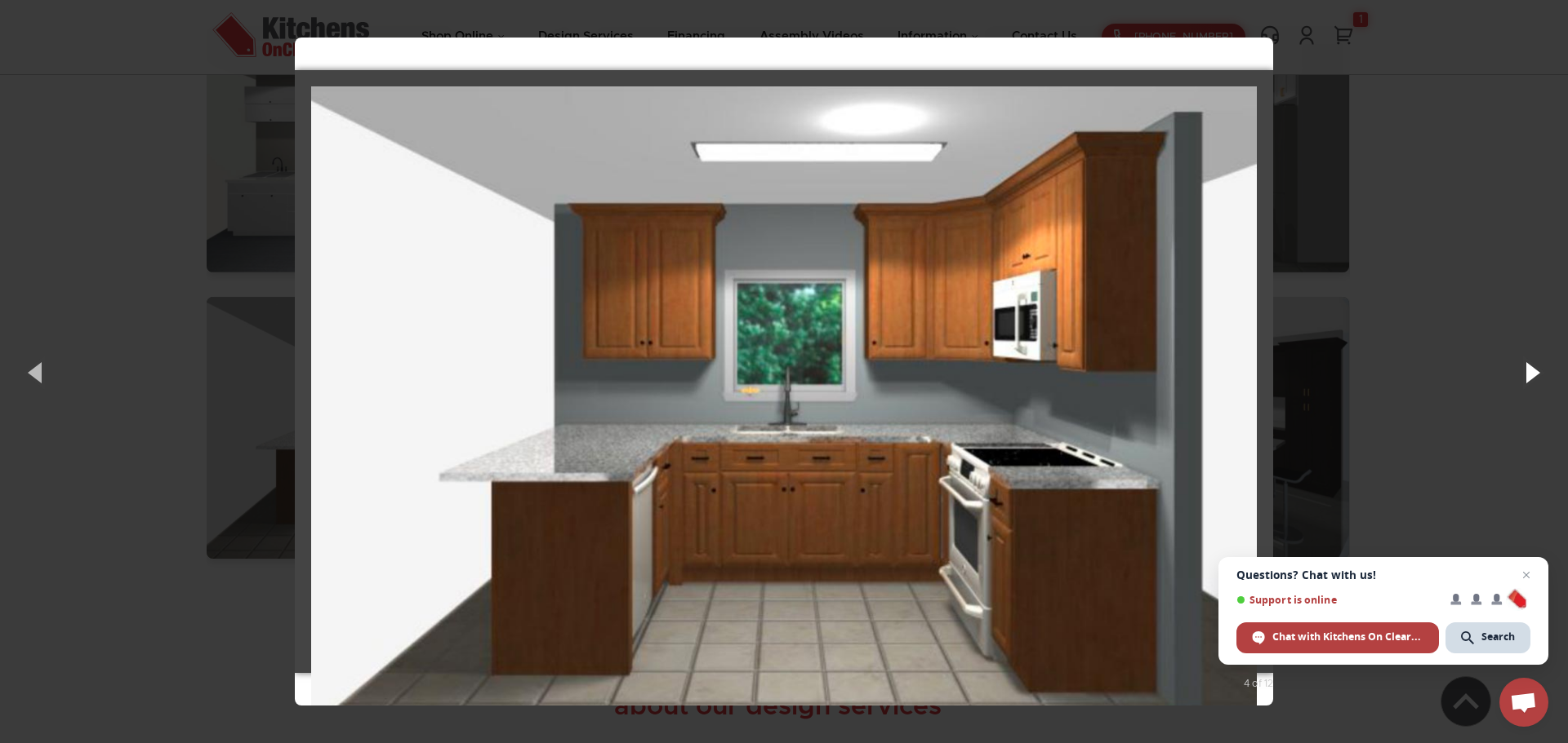
drag, startPoint x: 1525, startPoint y: 360, endPoint x: 1495, endPoint y: 370, distance: 31.6
click at [1495, 370] on button "button" at bounding box center [1531, 372] width 73 height 90
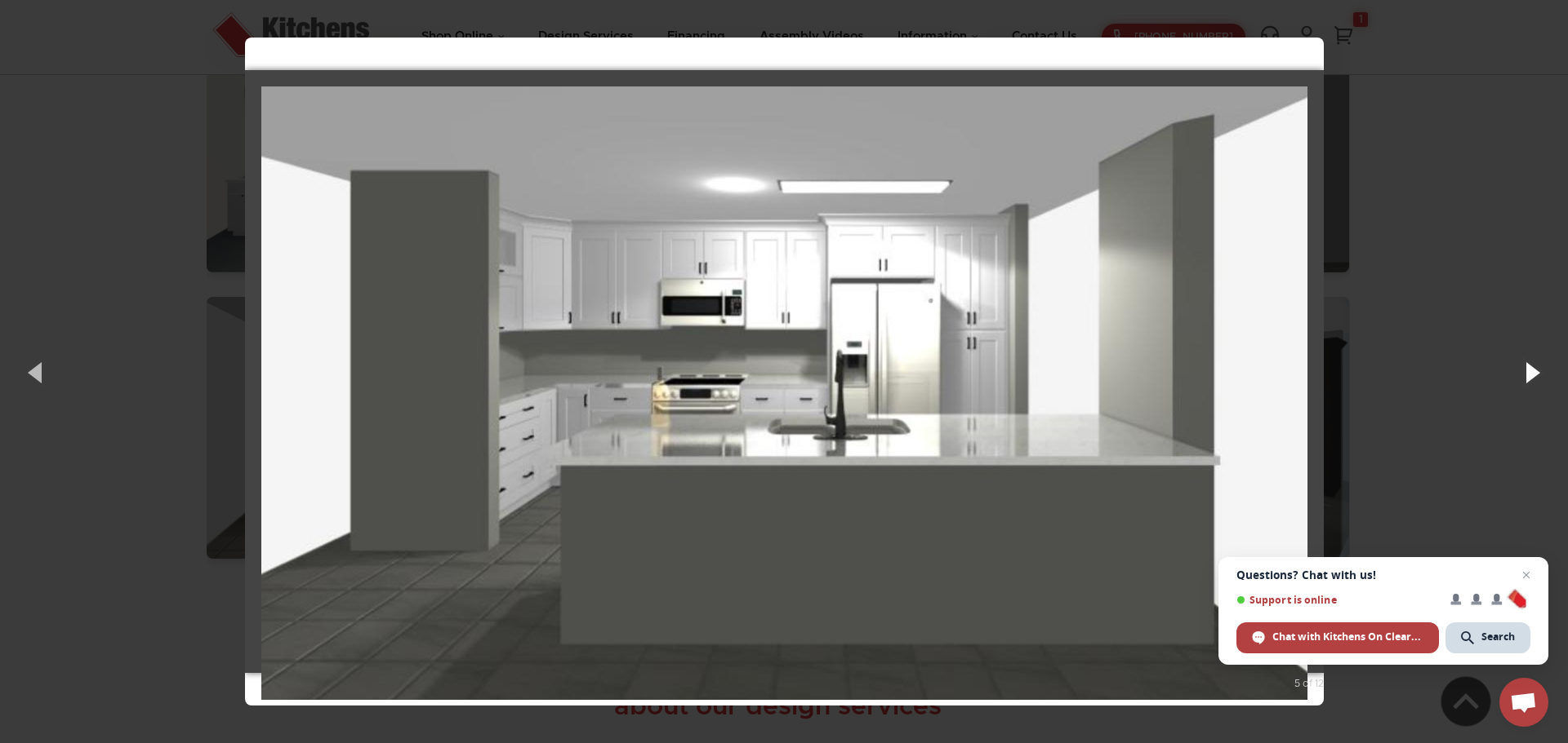
click at [1528, 366] on button "button" at bounding box center [1531, 372] width 73 height 90
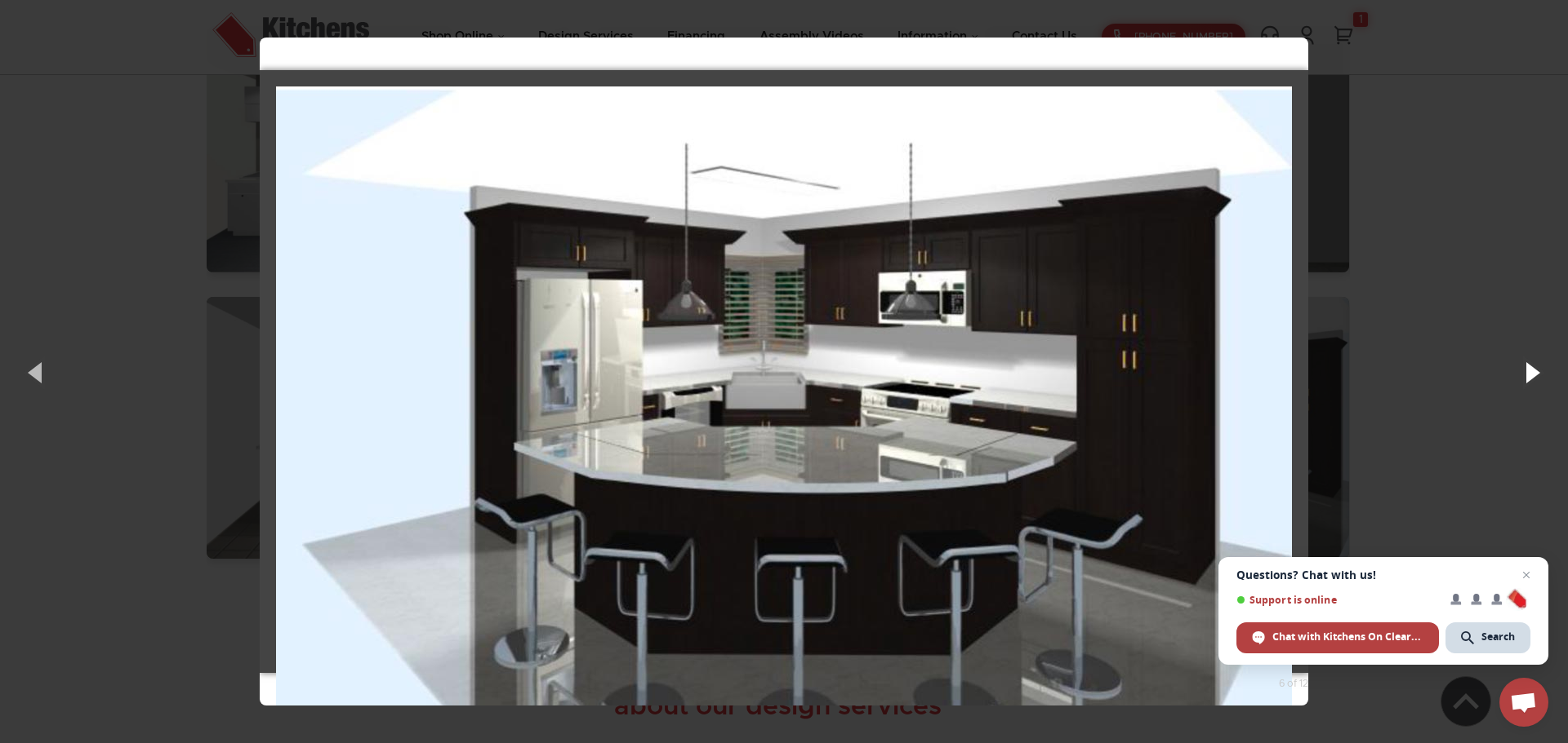
click at [1536, 379] on button "button" at bounding box center [1531, 372] width 73 height 90
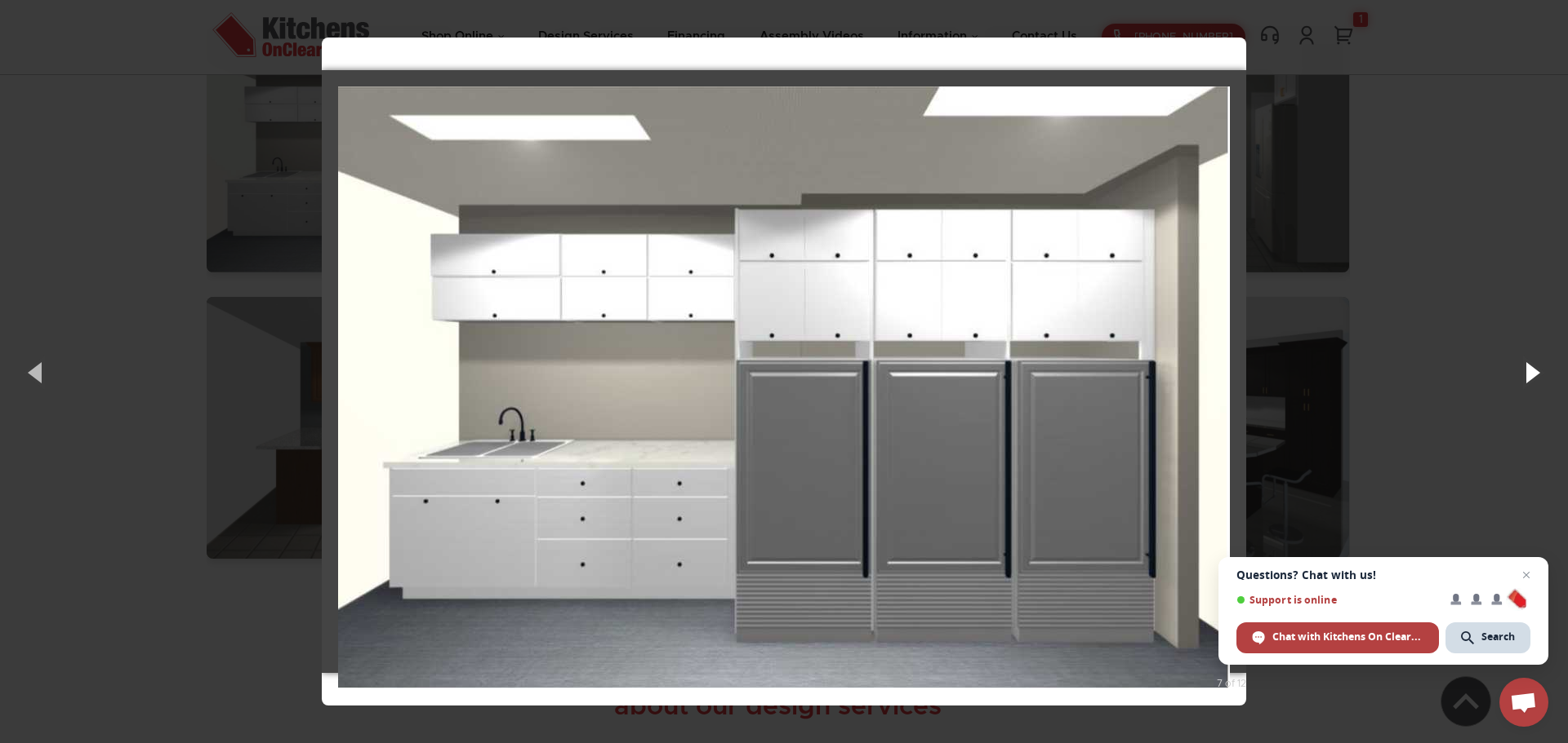
click at [1524, 379] on button "button" at bounding box center [1531, 372] width 73 height 90
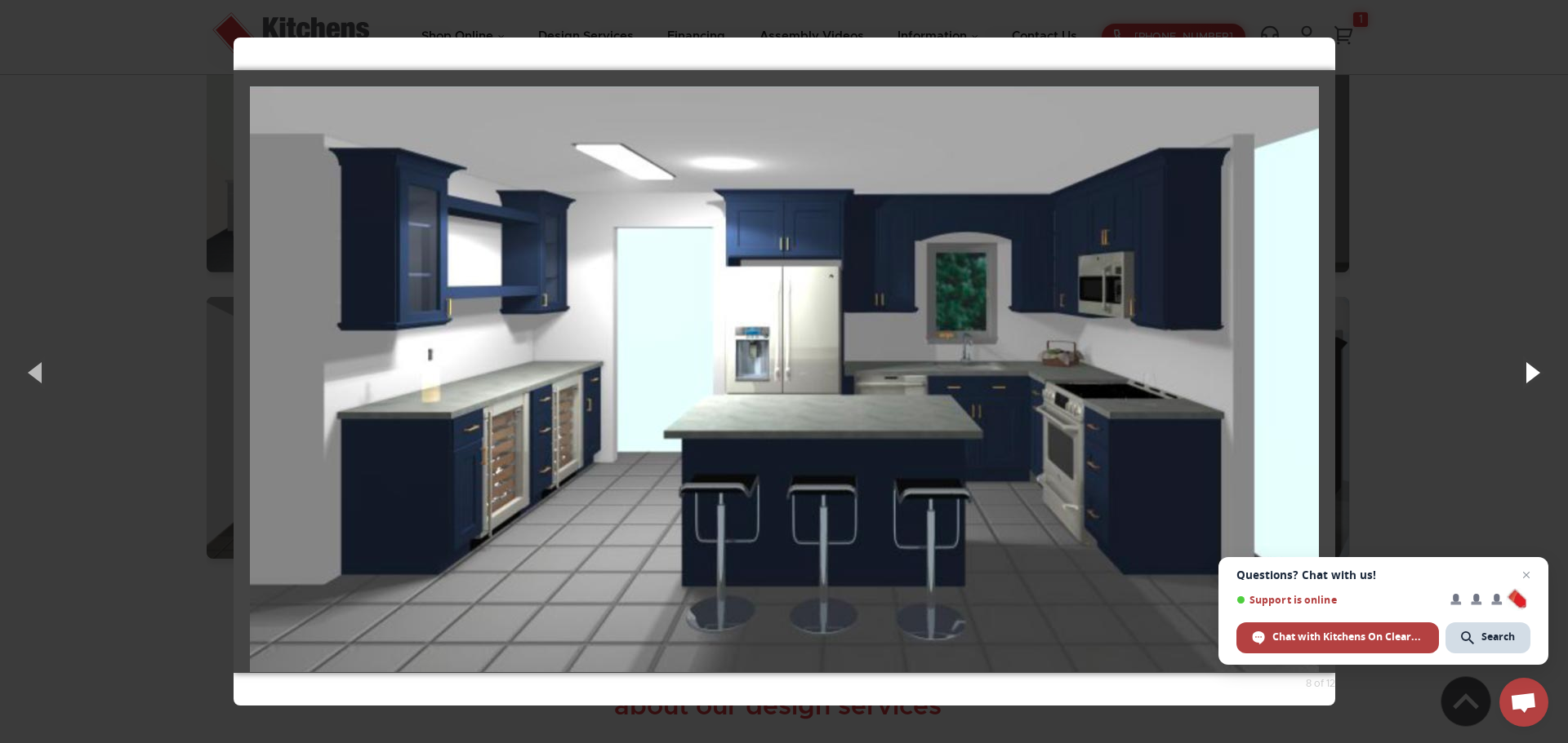
click at [1534, 376] on button "button" at bounding box center [1531, 372] width 73 height 90
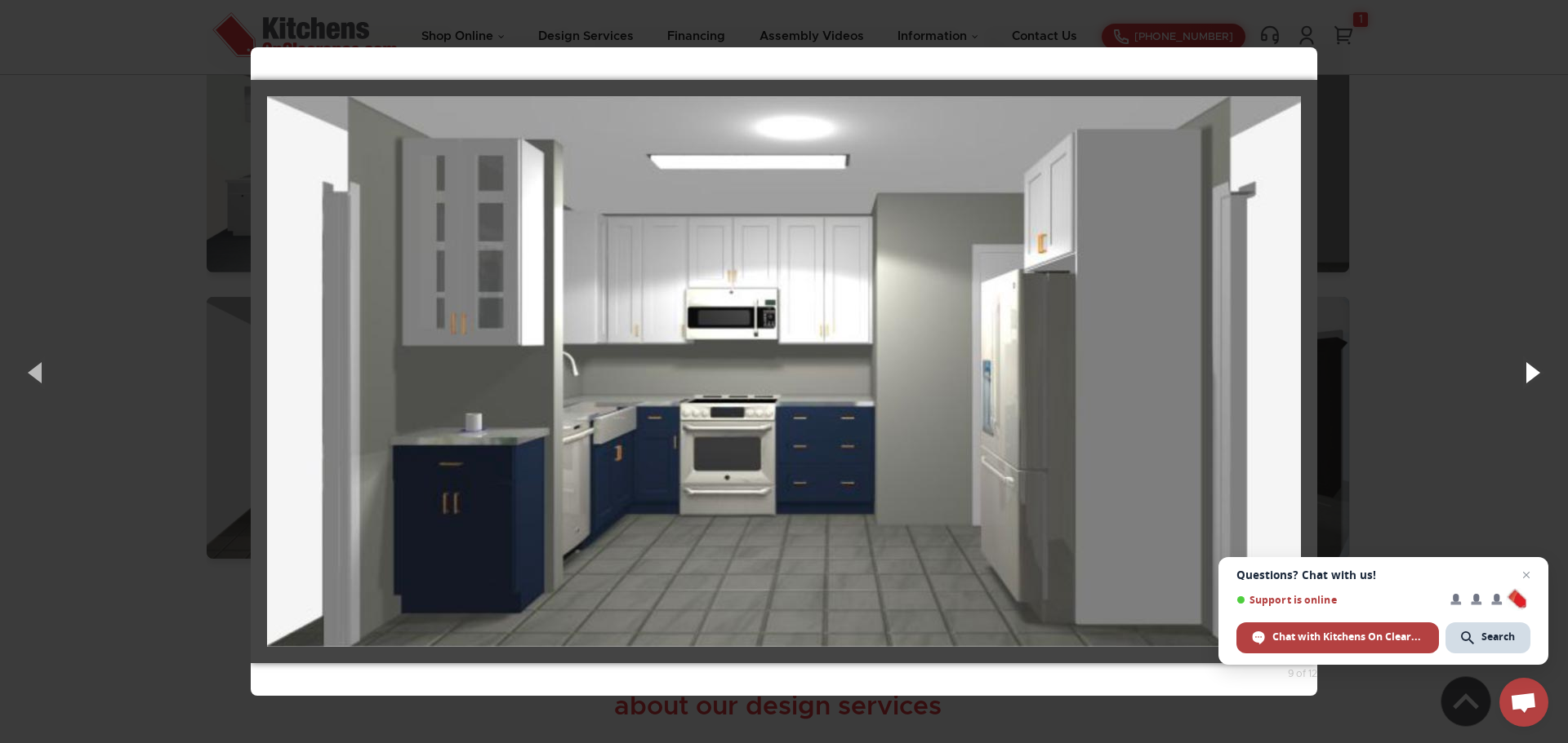
click at [1534, 376] on button "button" at bounding box center [1531, 372] width 73 height 90
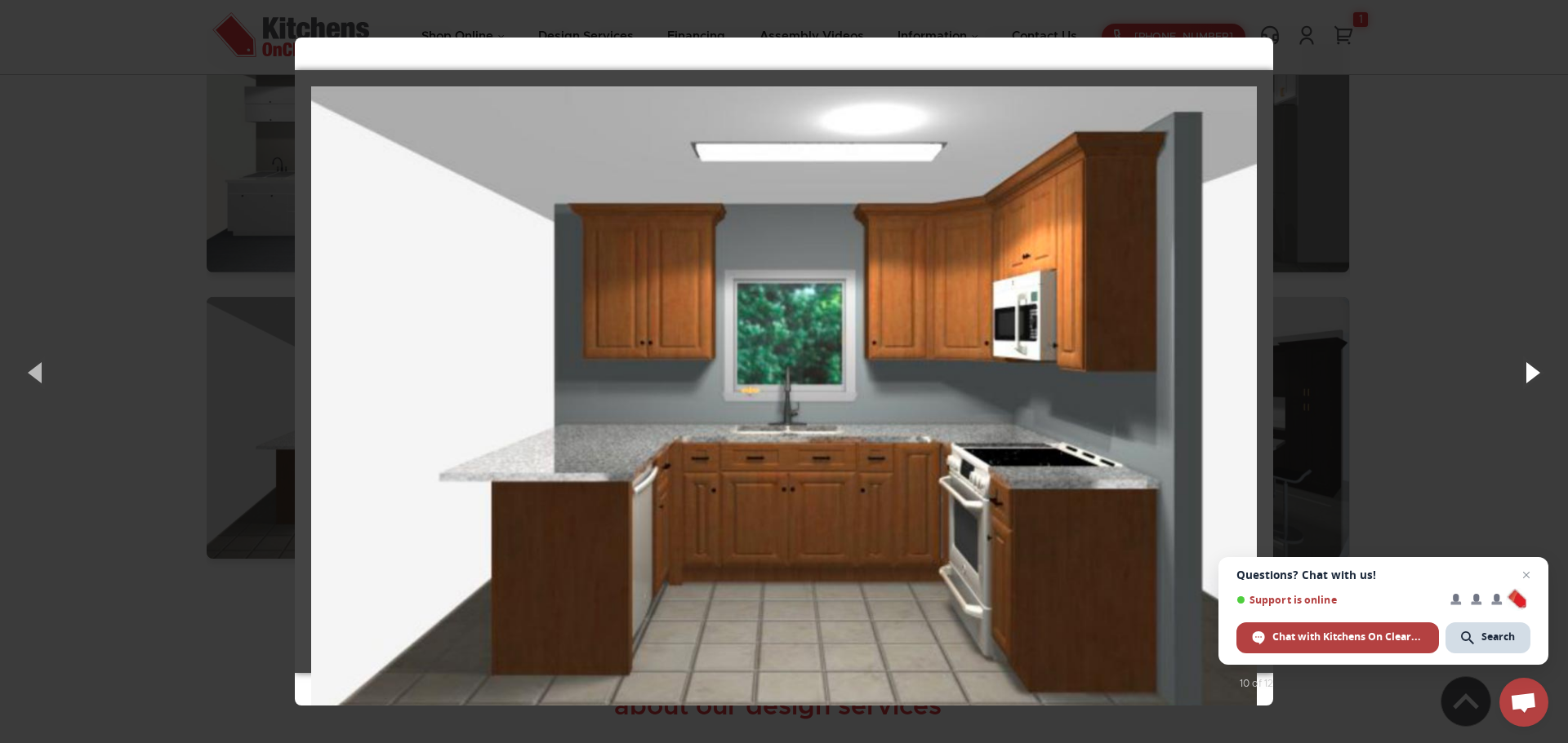
click at [1534, 376] on button "button" at bounding box center [1531, 372] width 73 height 90
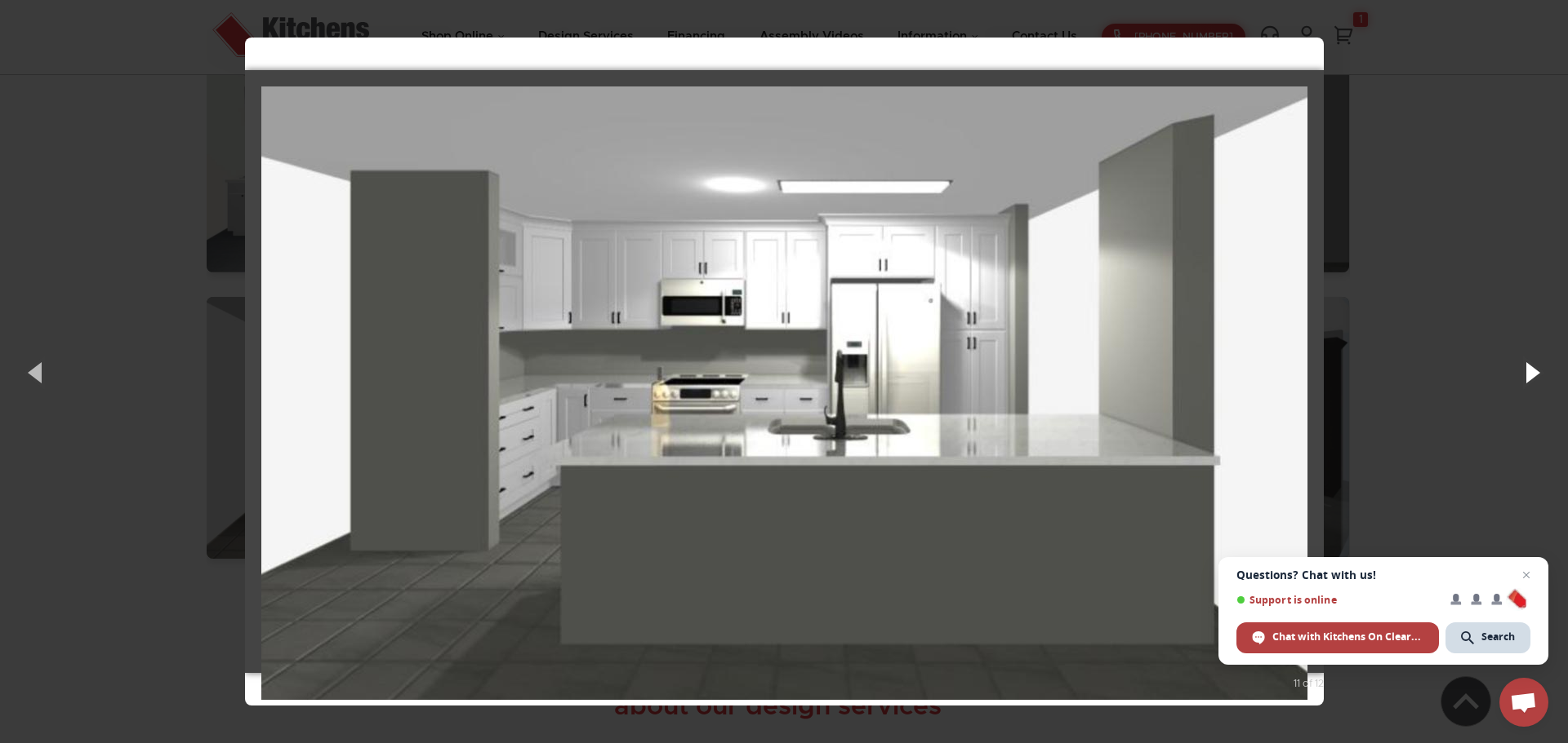
click at [1534, 376] on button "button" at bounding box center [1531, 372] width 73 height 90
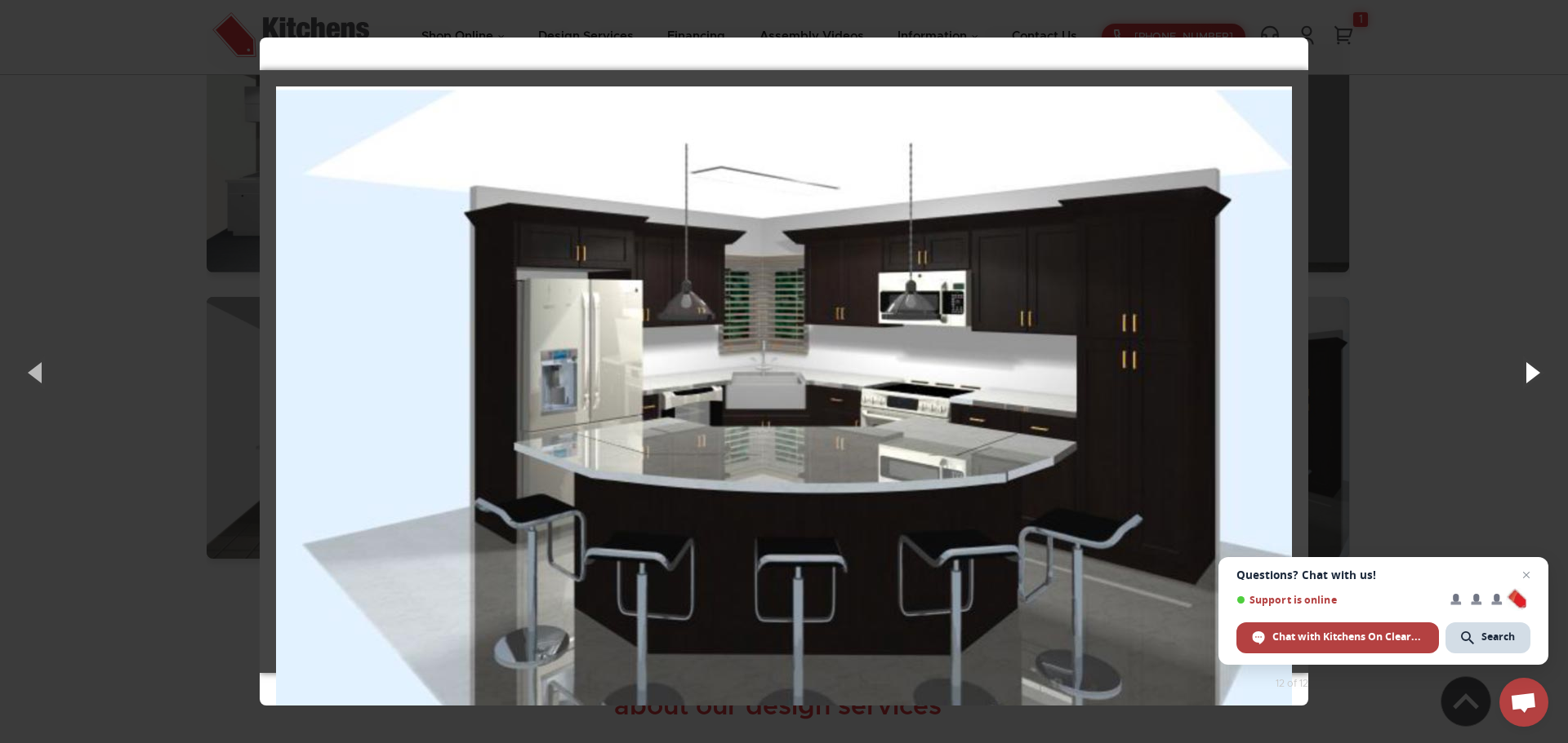
click at [1528, 378] on button "button" at bounding box center [1531, 372] width 73 height 90
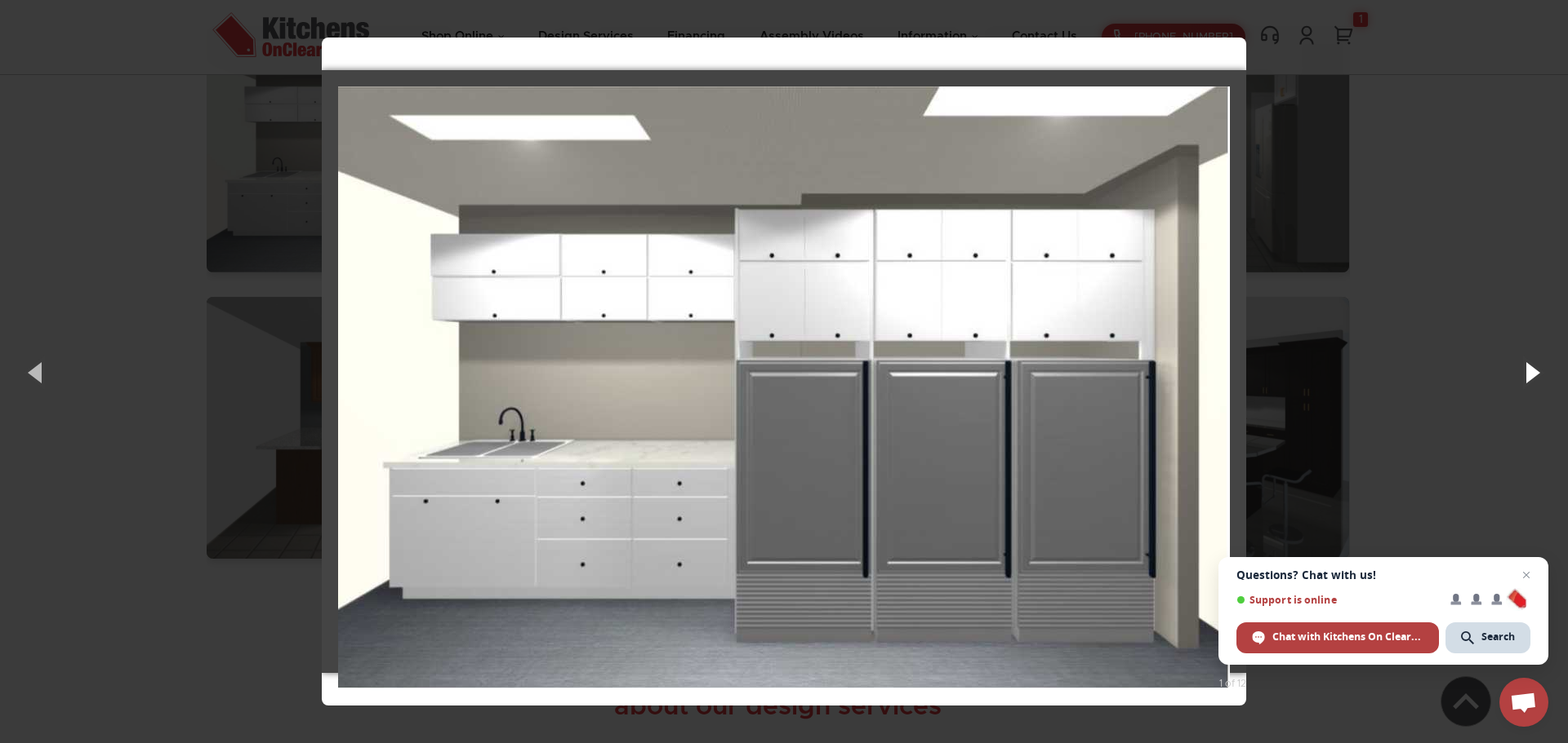
click at [1528, 378] on button "button" at bounding box center [1531, 372] width 73 height 90
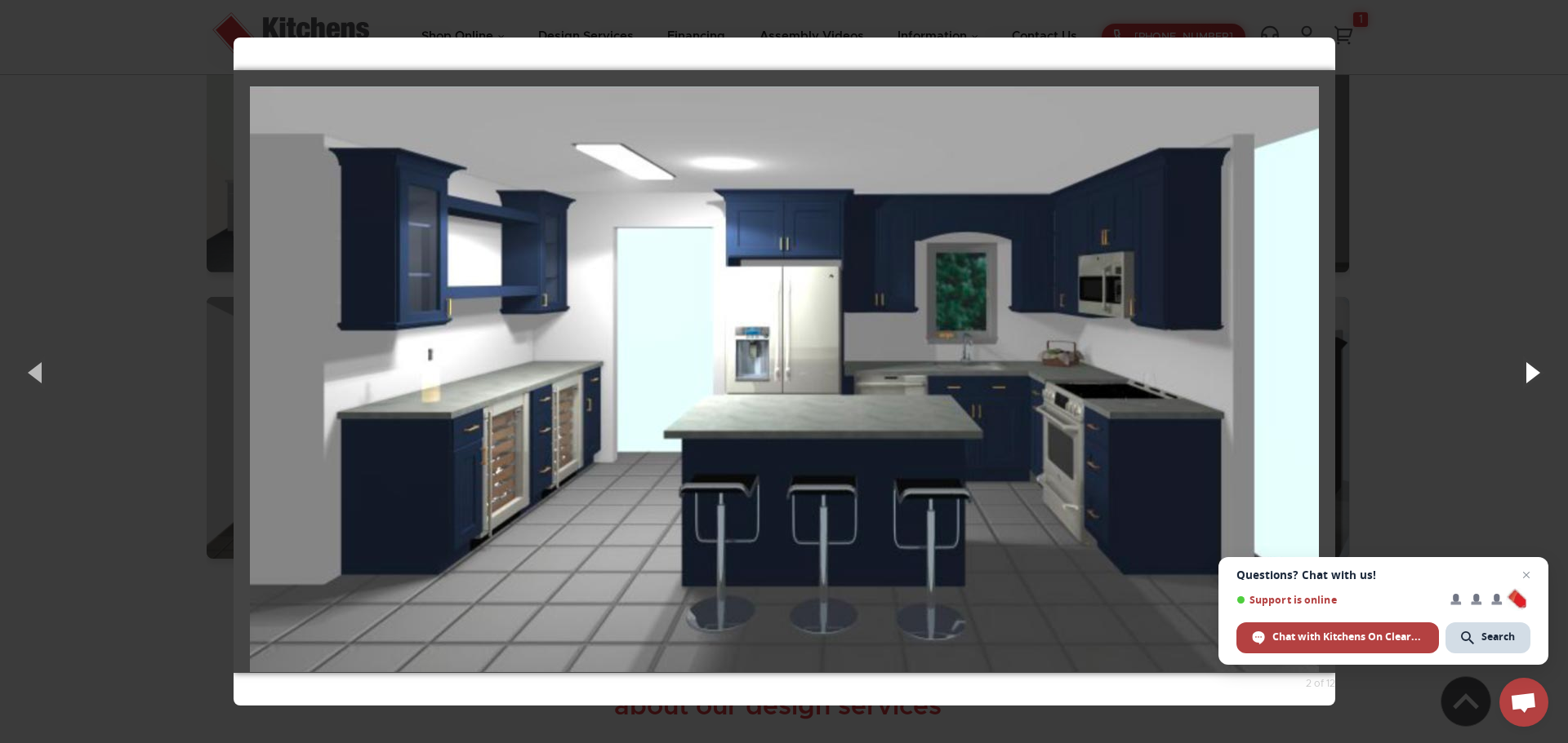
click at [1528, 378] on button "button" at bounding box center [1531, 372] width 73 height 90
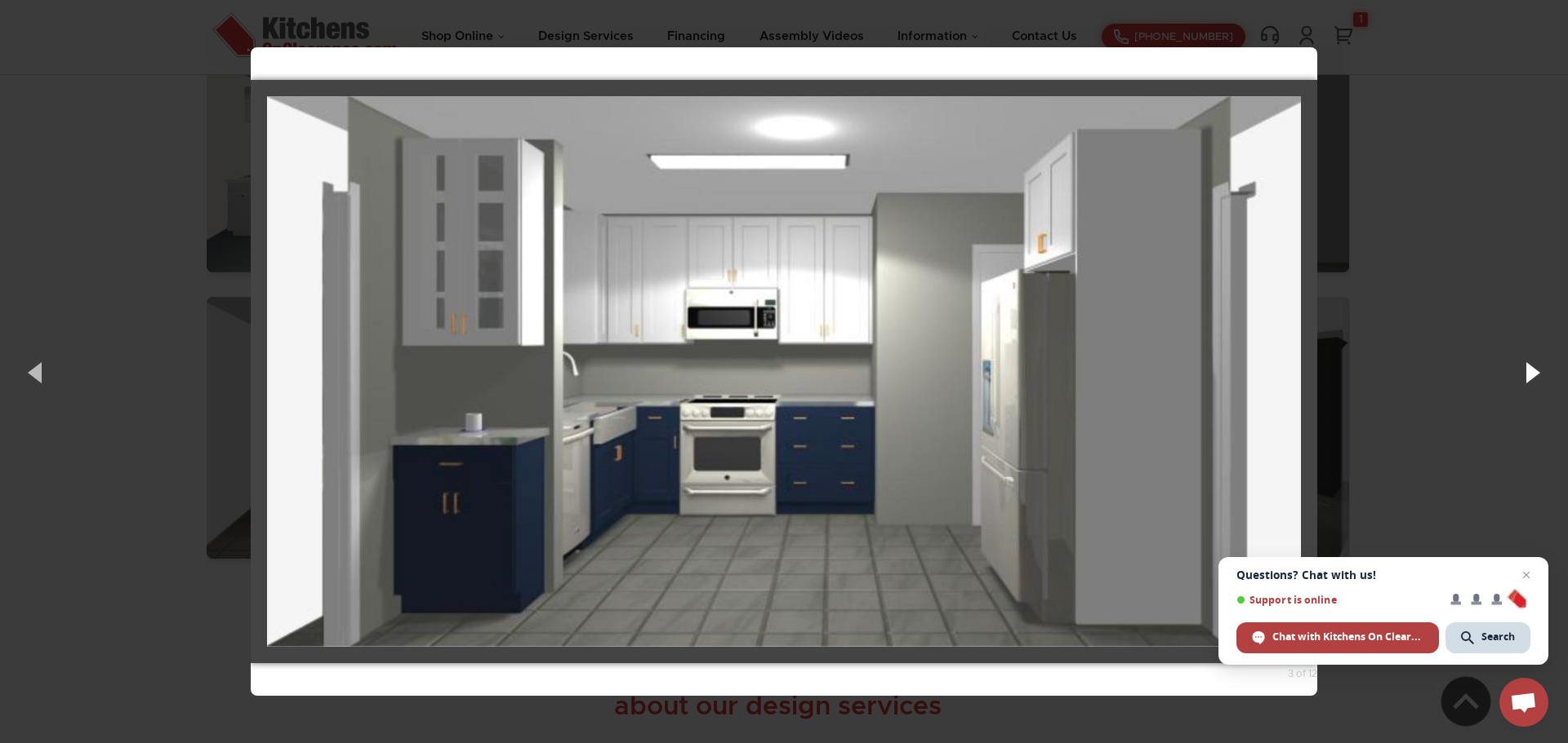
click at [1528, 378] on button "button" at bounding box center [1531, 372] width 73 height 90
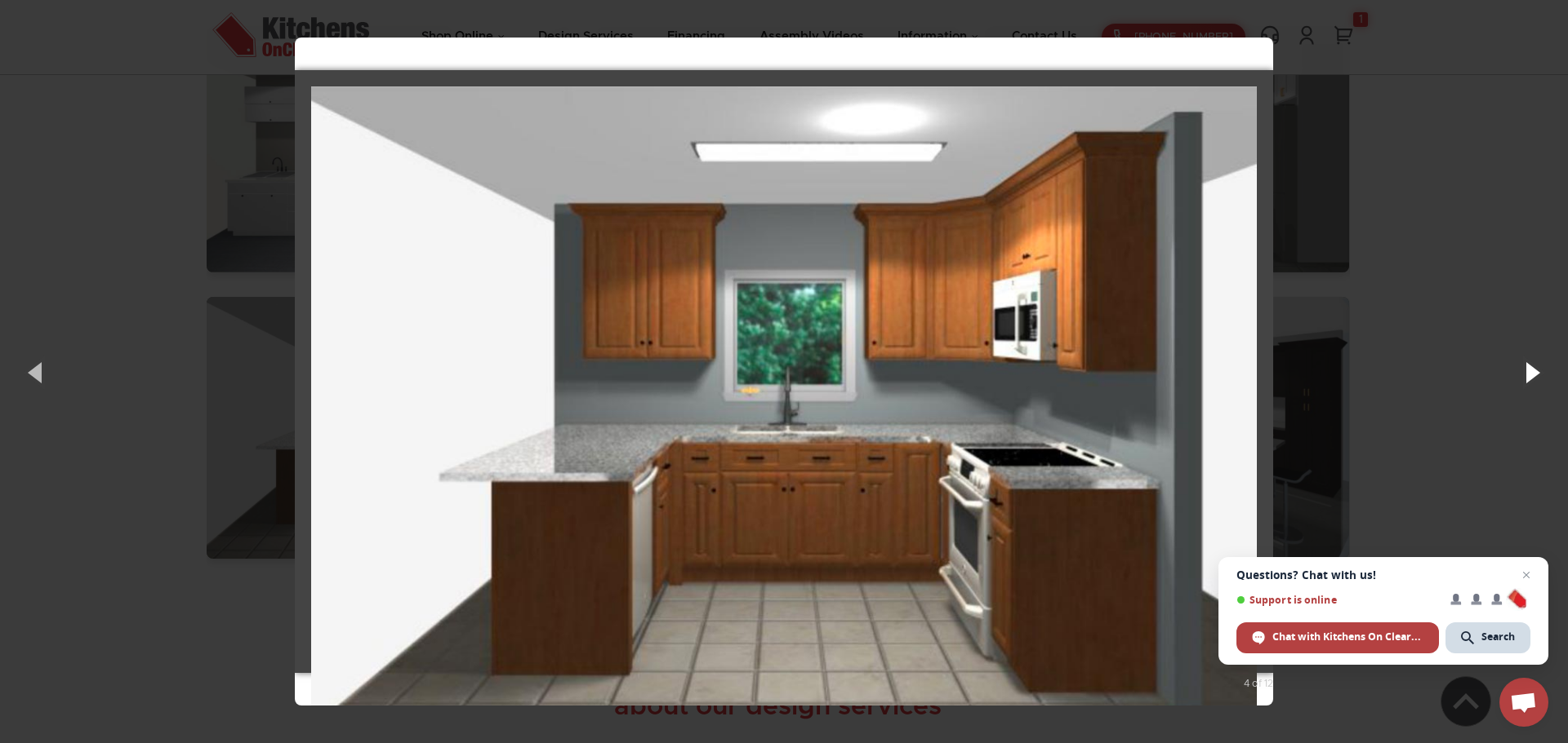
click at [1528, 378] on button "button" at bounding box center [1531, 372] width 73 height 90
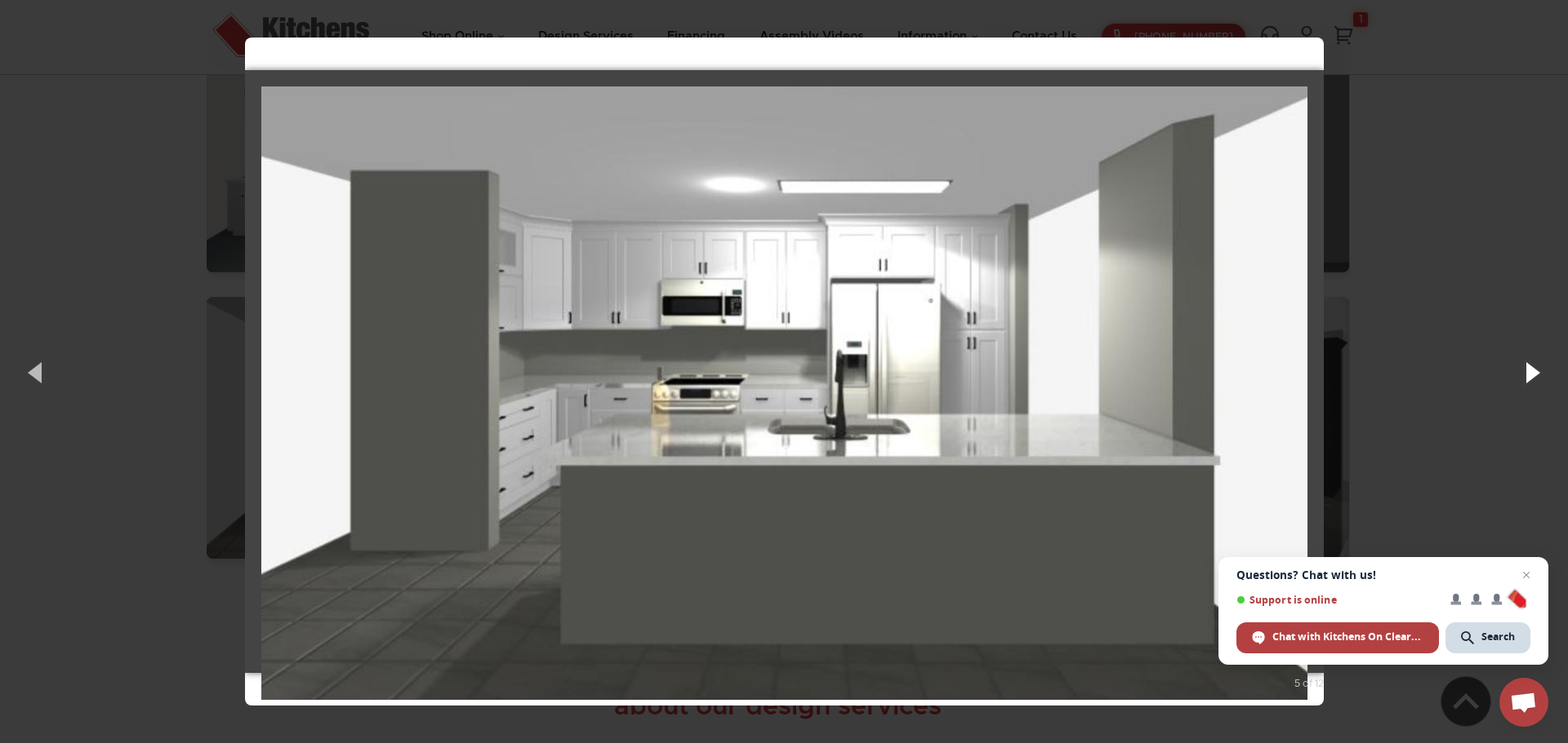
click at [1528, 378] on button "button" at bounding box center [1531, 372] width 73 height 90
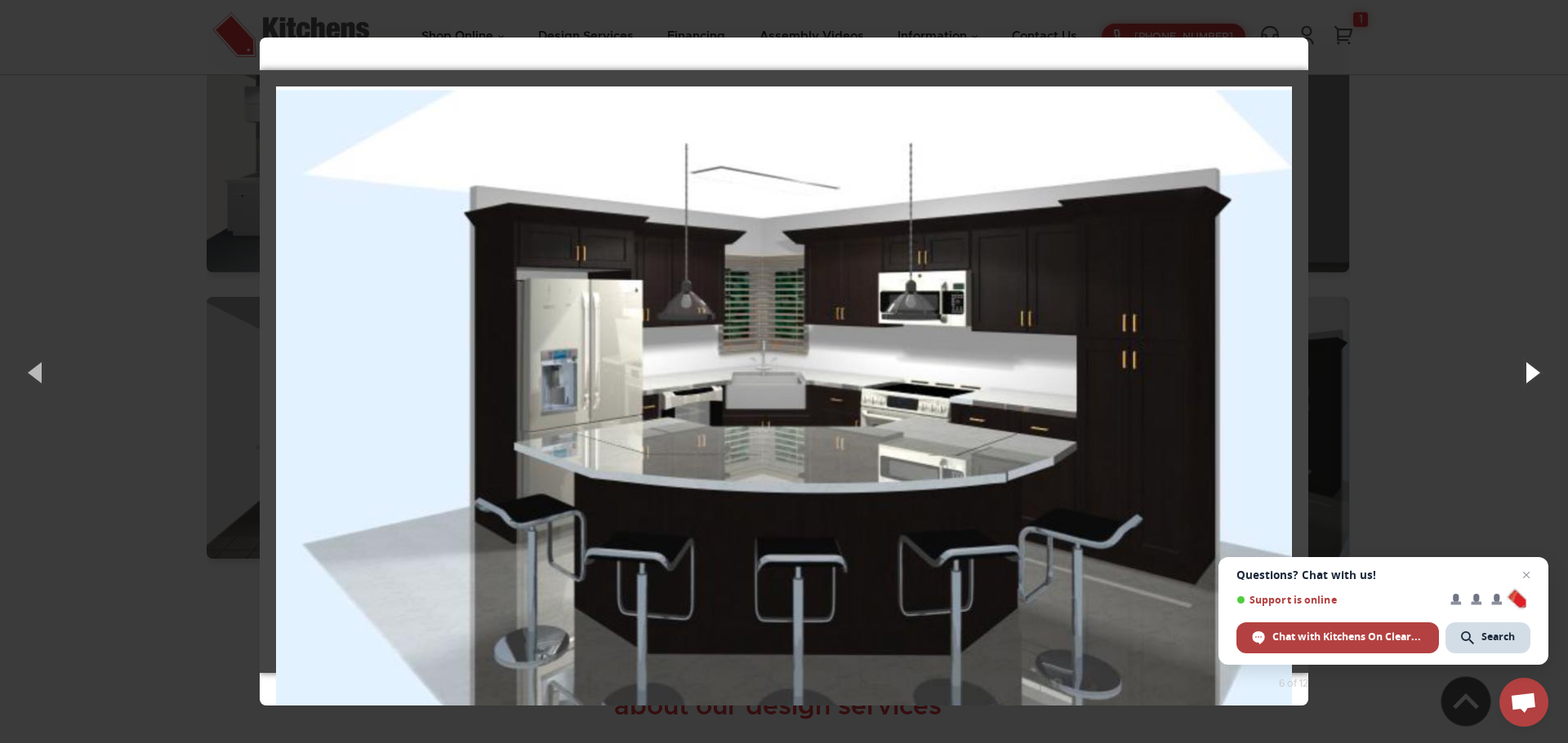
click at [1528, 378] on button "button" at bounding box center [1531, 372] width 73 height 90
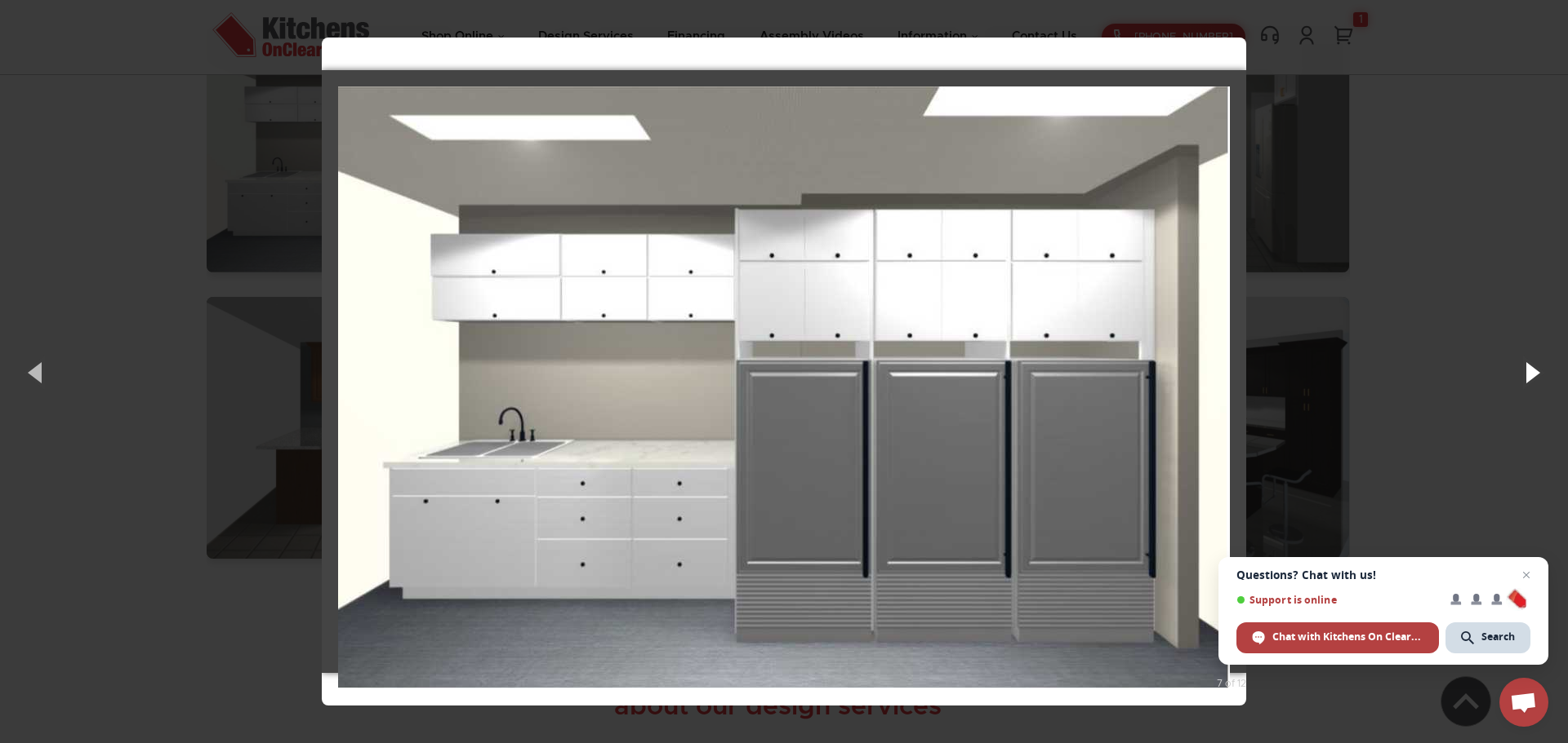
click at [1528, 378] on button "button" at bounding box center [1531, 372] width 73 height 90
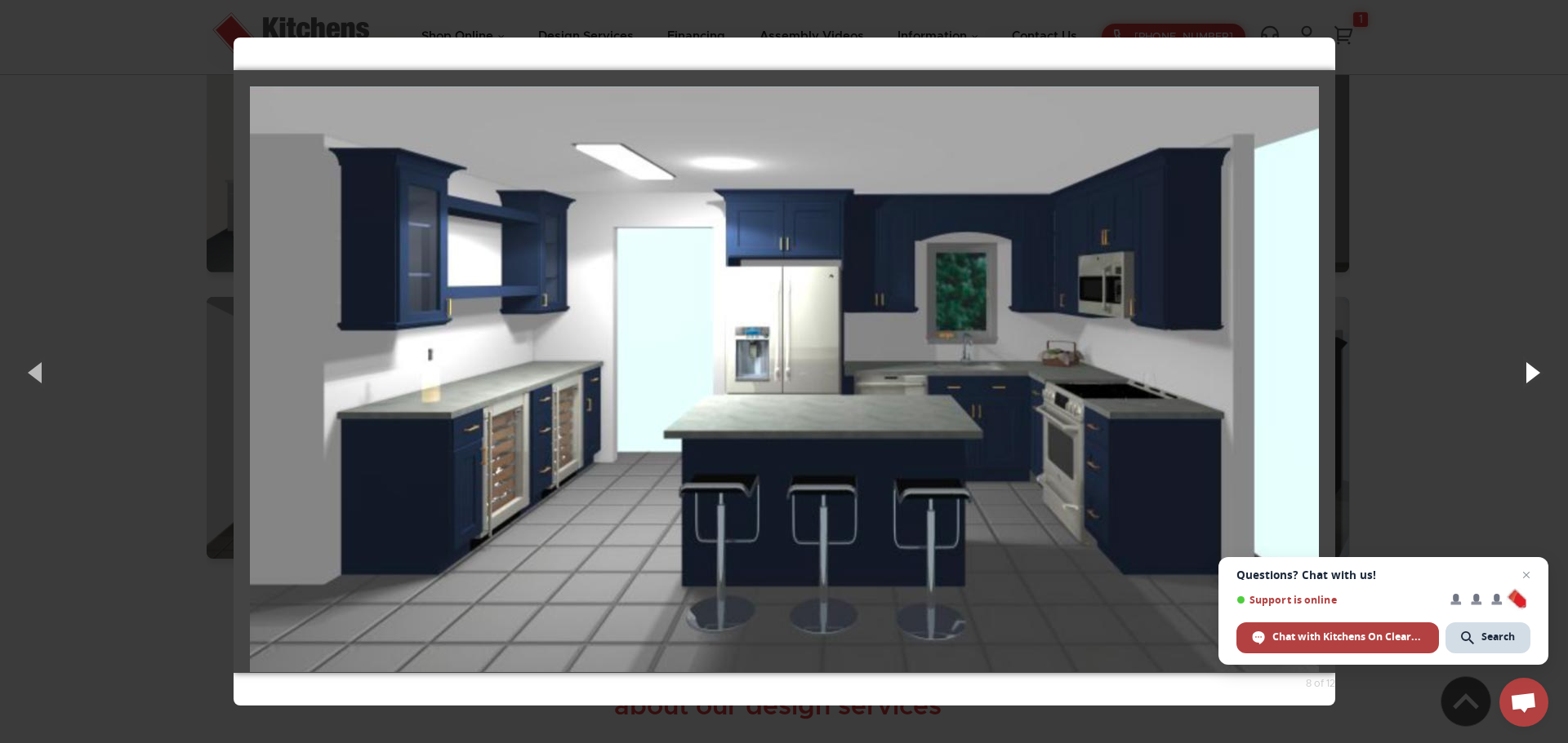
click at [1528, 378] on button "button" at bounding box center [1531, 372] width 73 height 90
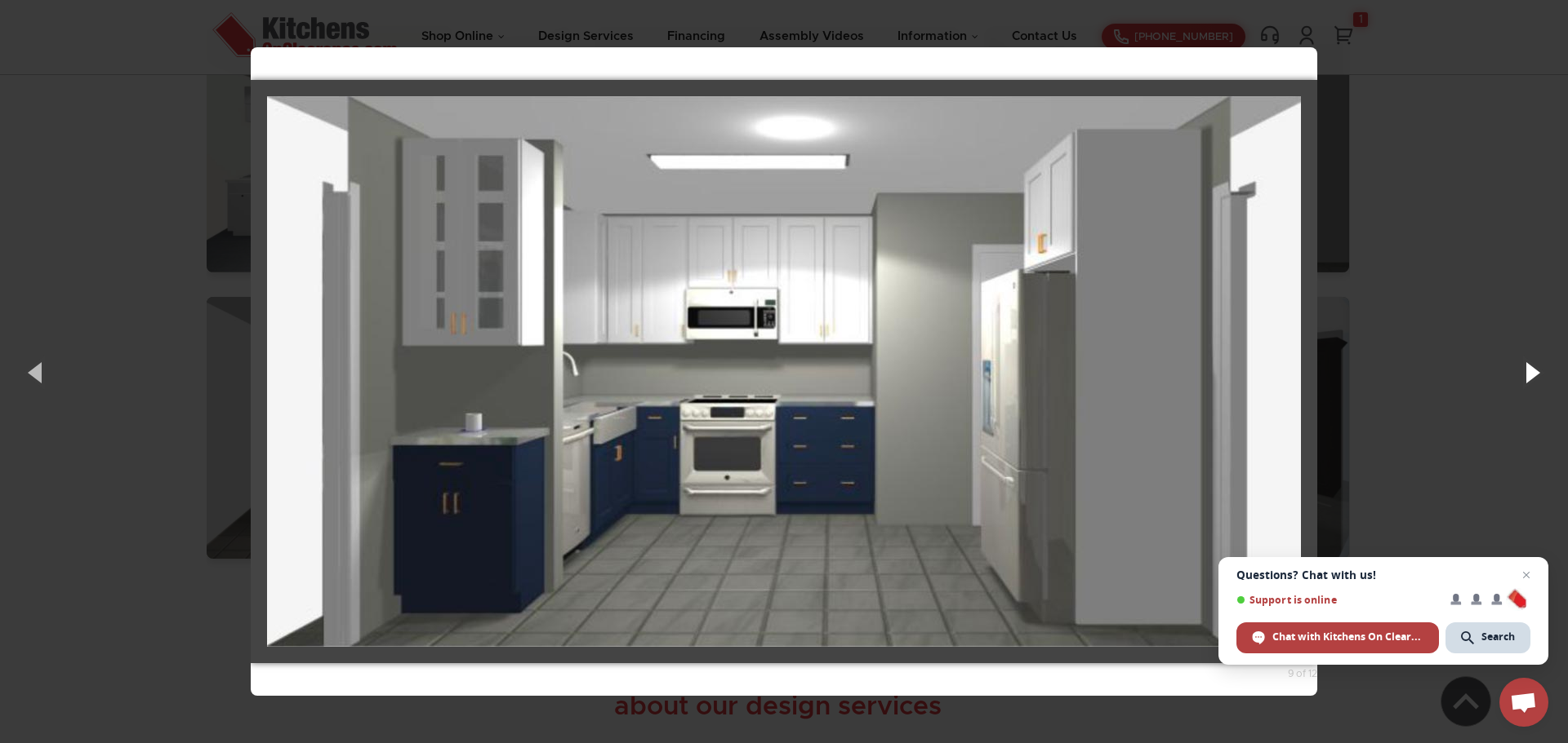
click at [1528, 378] on button "button" at bounding box center [1531, 372] width 73 height 90
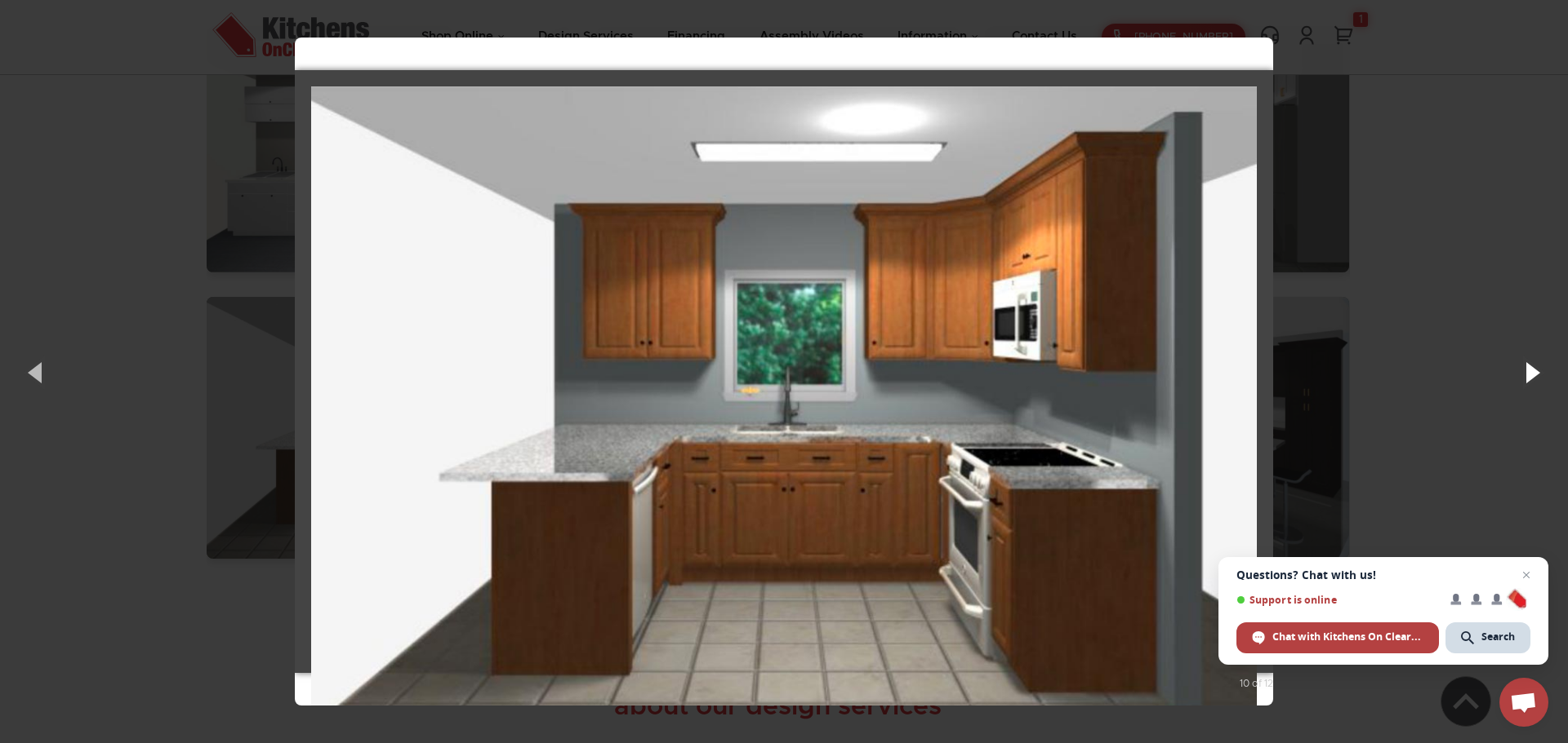
click at [1528, 378] on button "button" at bounding box center [1531, 372] width 73 height 90
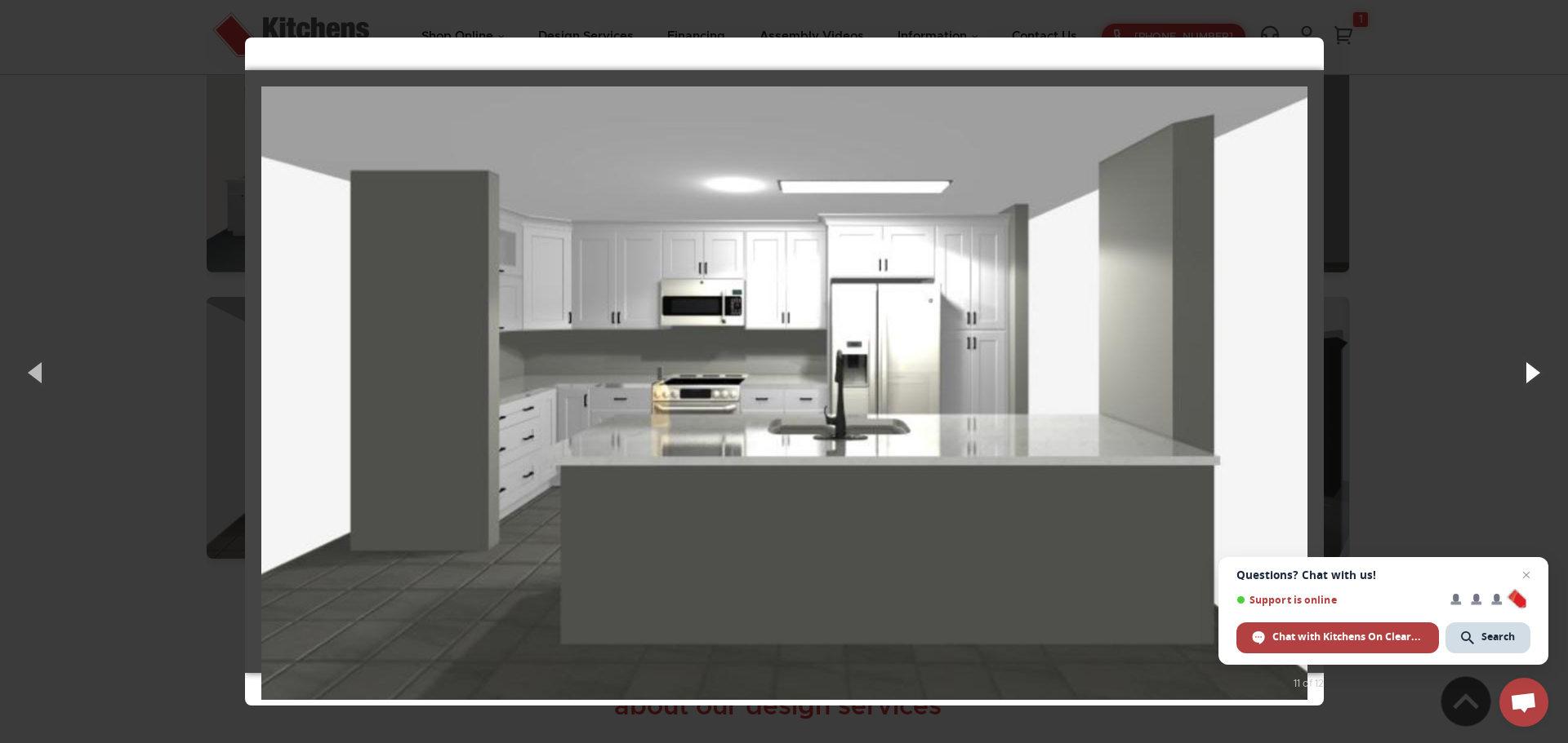
click at [1528, 378] on button "button" at bounding box center [1531, 372] width 73 height 90
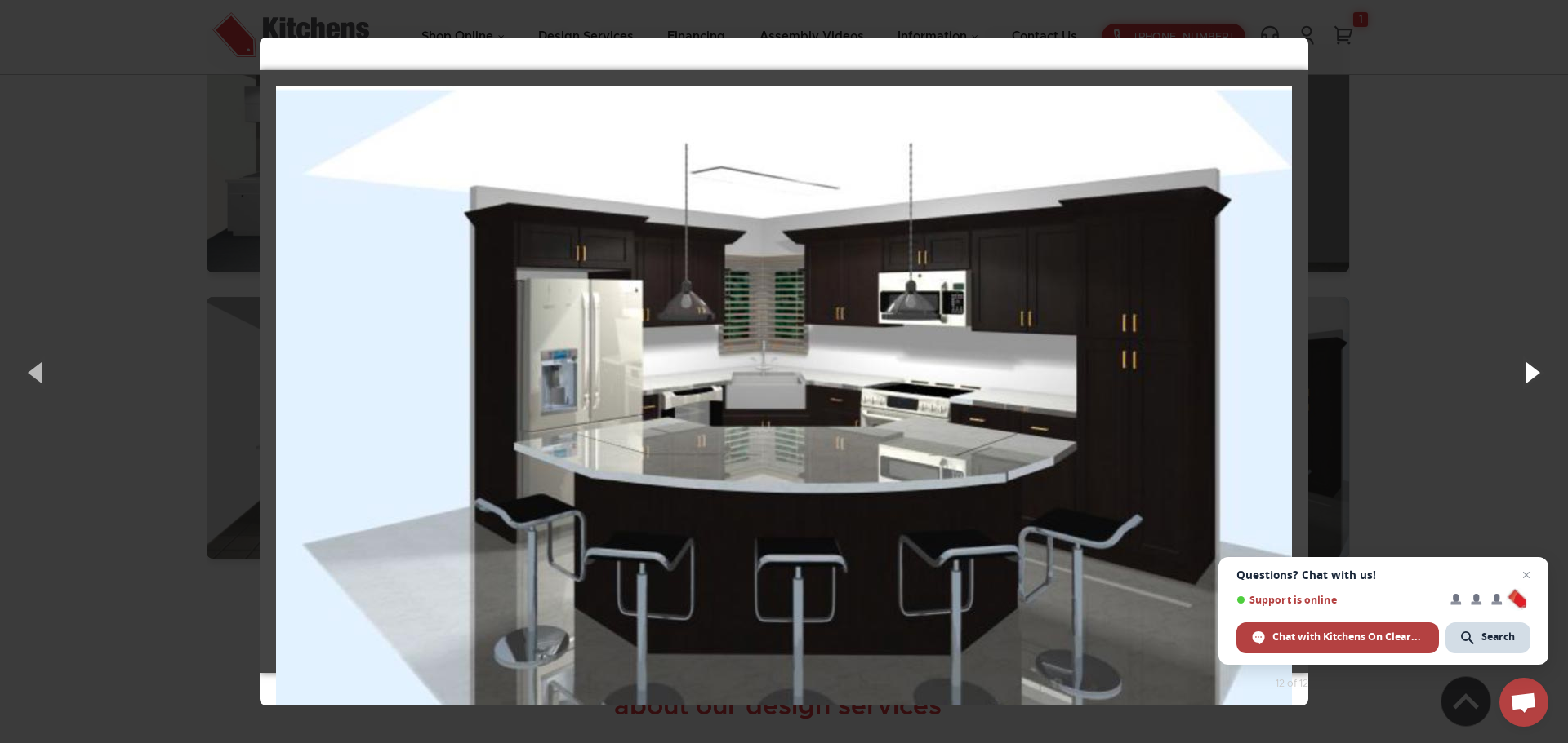
click at [1528, 378] on button "button" at bounding box center [1531, 372] width 73 height 90
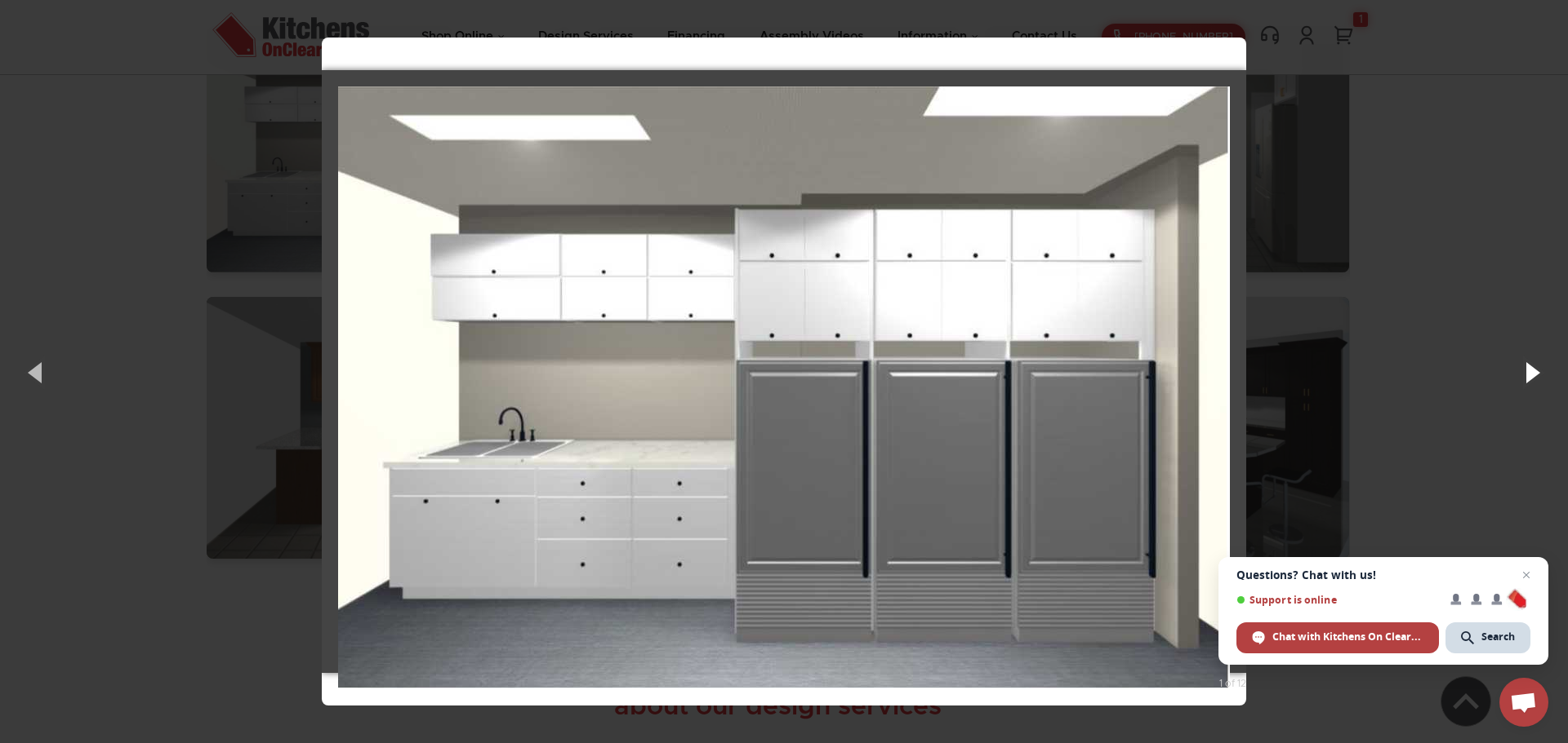
click at [1528, 378] on button "button" at bounding box center [1531, 372] width 73 height 90
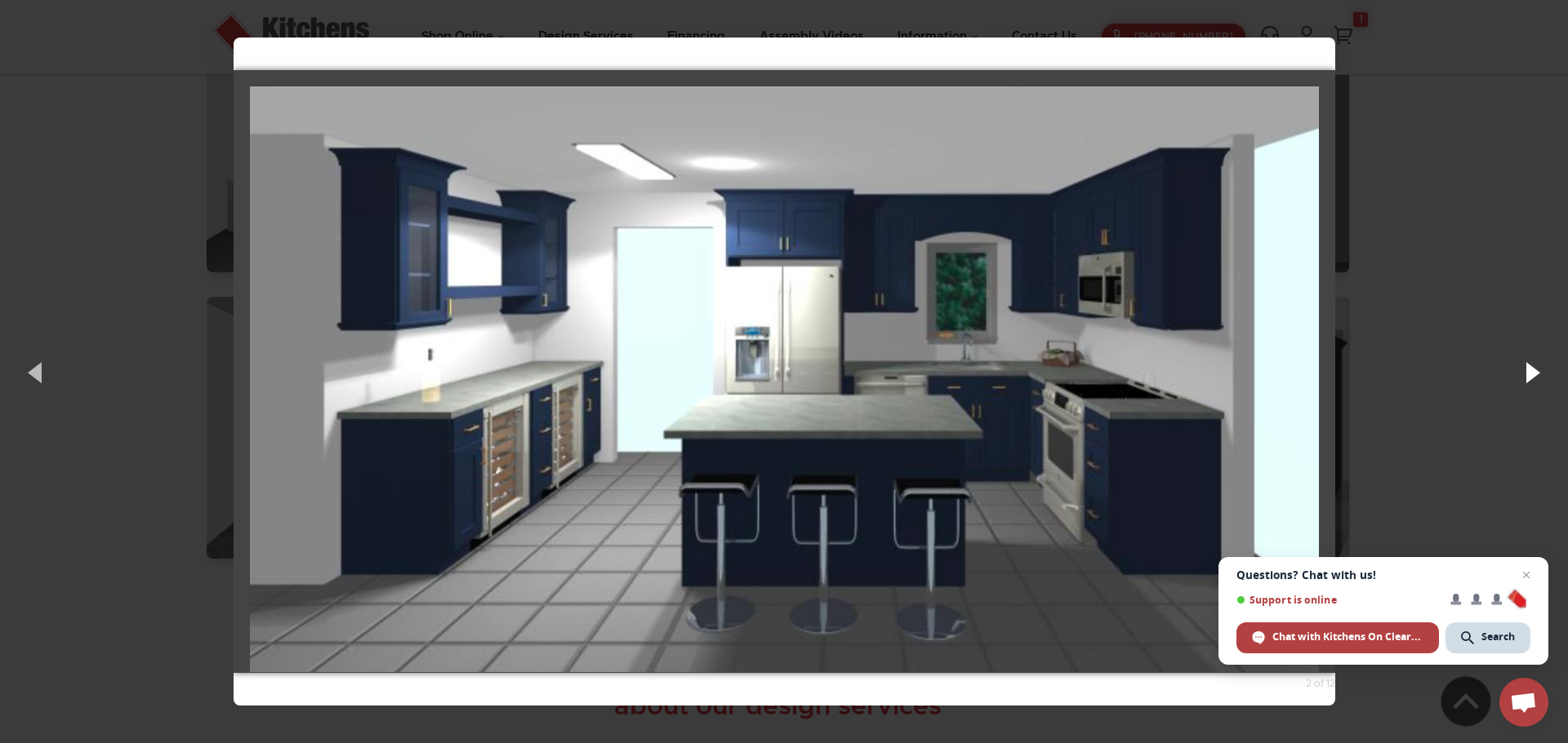
click at [1528, 378] on button "button" at bounding box center [1531, 372] width 73 height 90
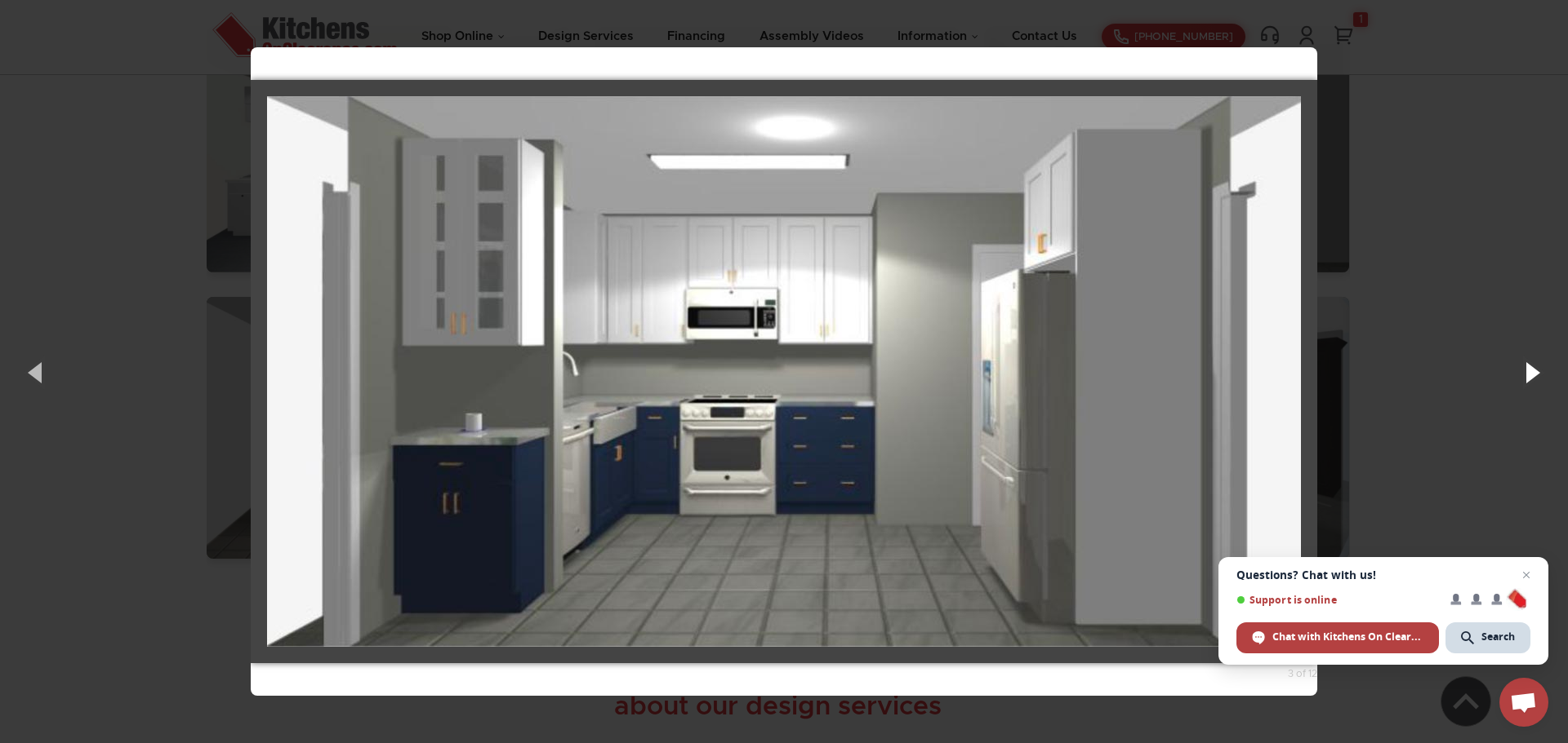
click at [1528, 378] on button "button" at bounding box center [1531, 372] width 73 height 90
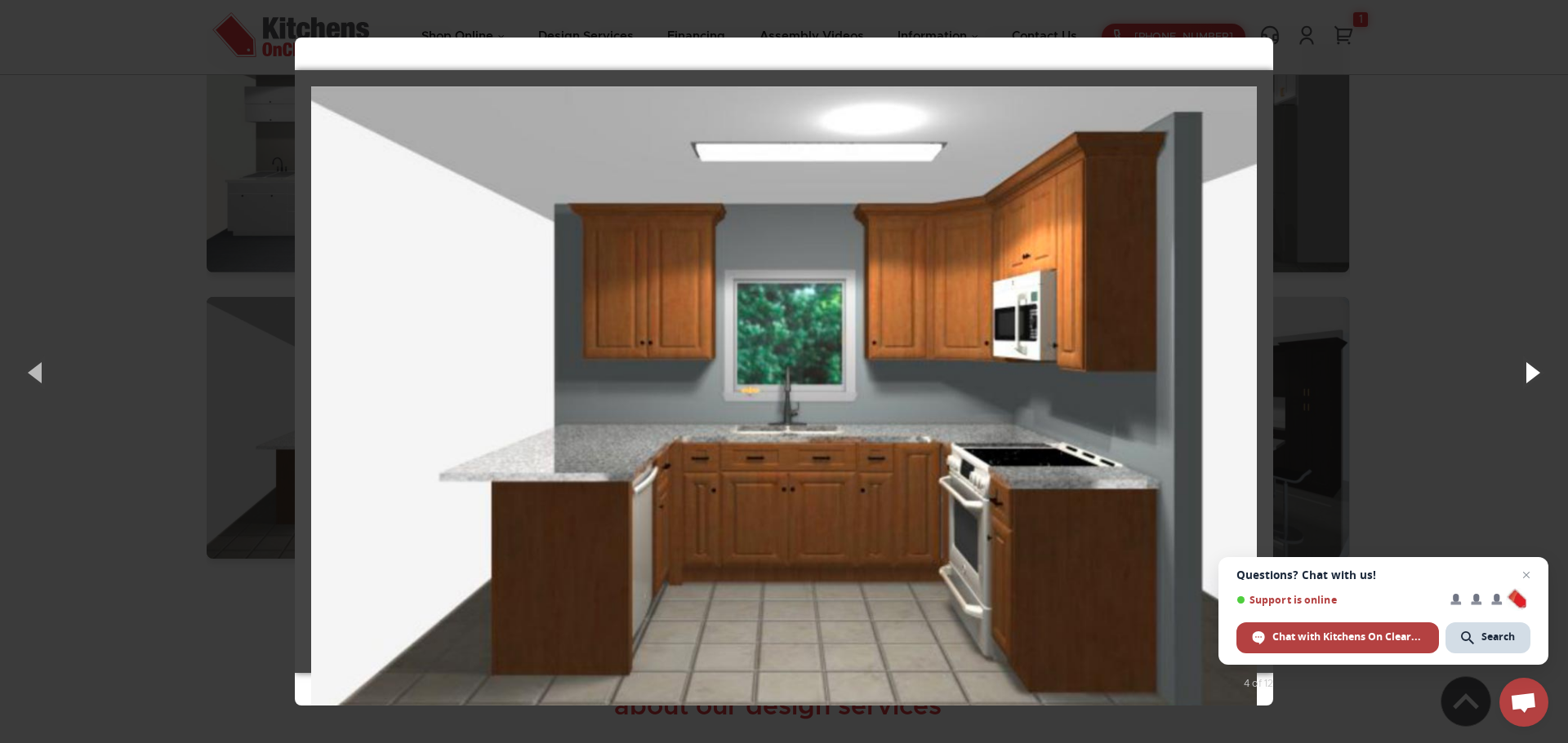
click at [1528, 378] on button "button" at bounding box center [1531, 372] width 73 height 90
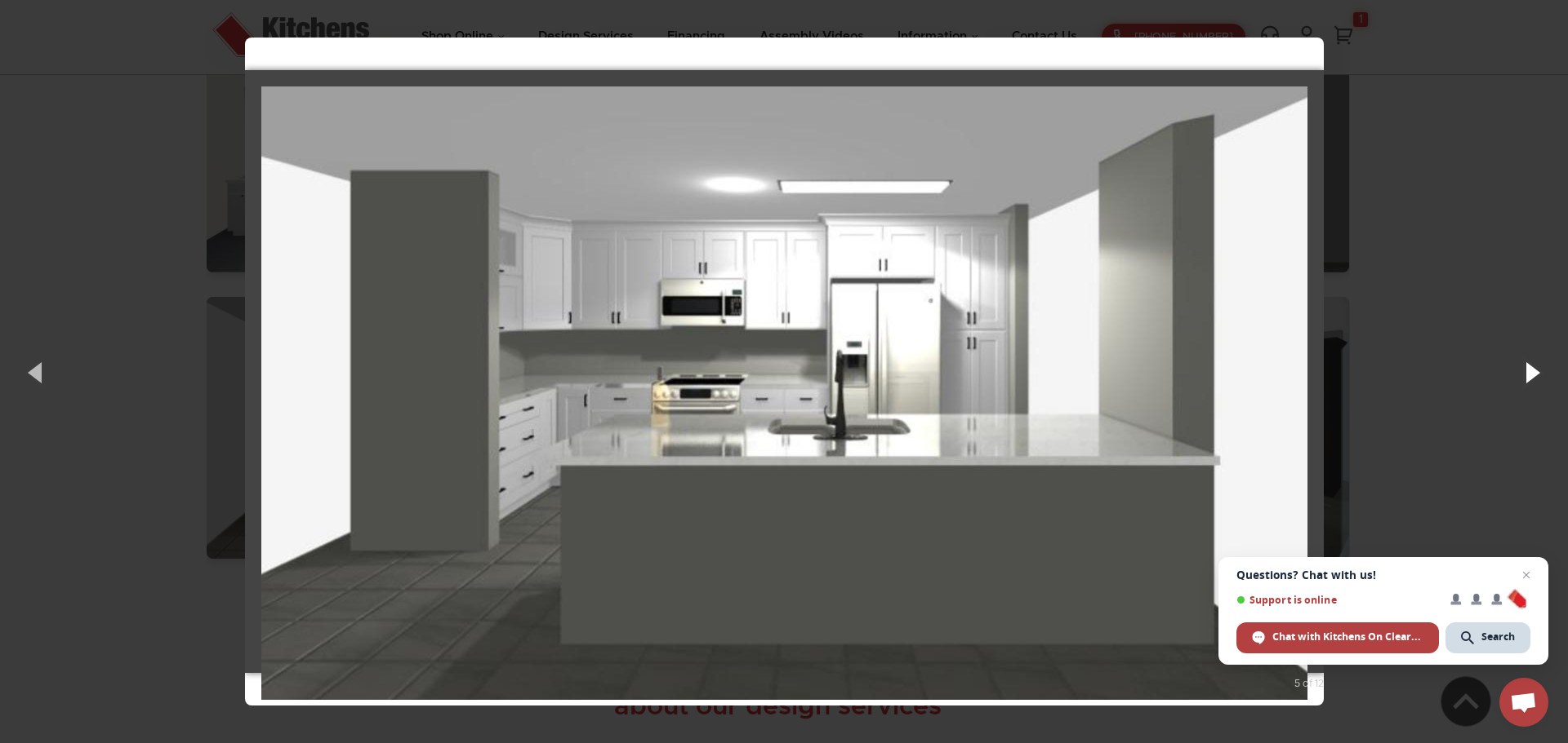
click at [1528, 378] on button "button" at bounding box center [1531, 372] width 73 height 90
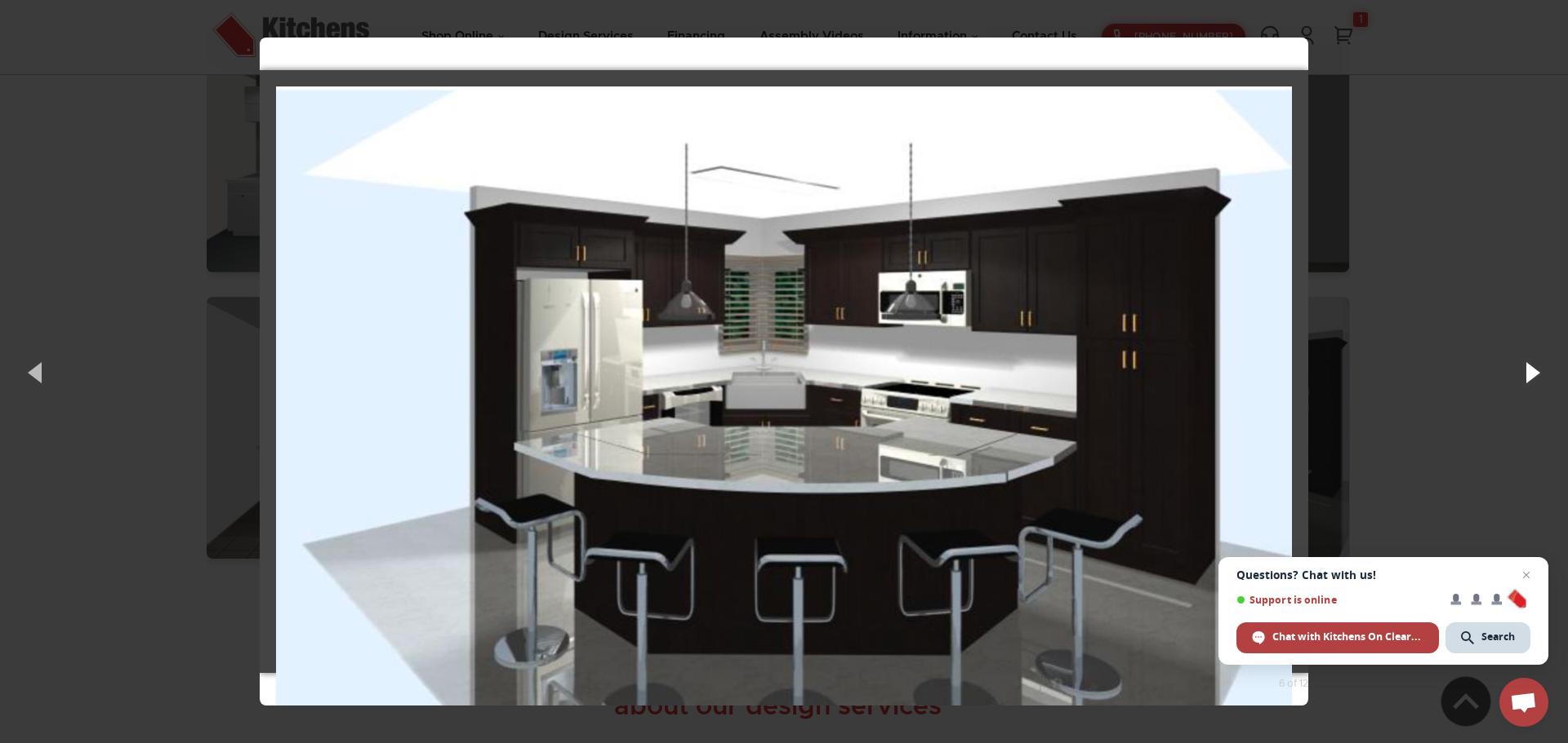
click at [1528, 378] on button "button" at bounding box center [1531, 372] width 73 height 90
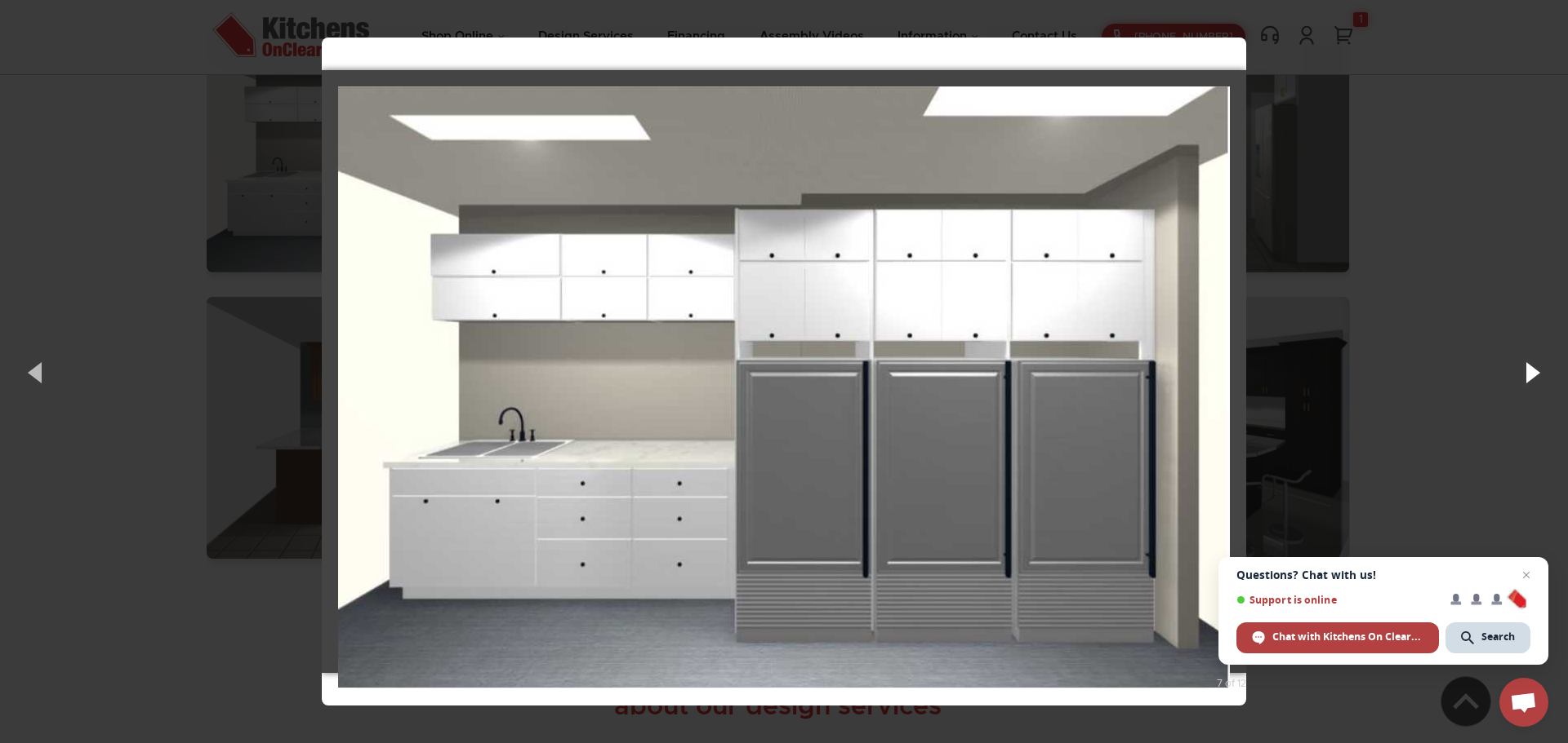
click at [1528, 378] on button "button" at bounding box center [1531, 372] width 73 height 90
